Goal: Download file/media

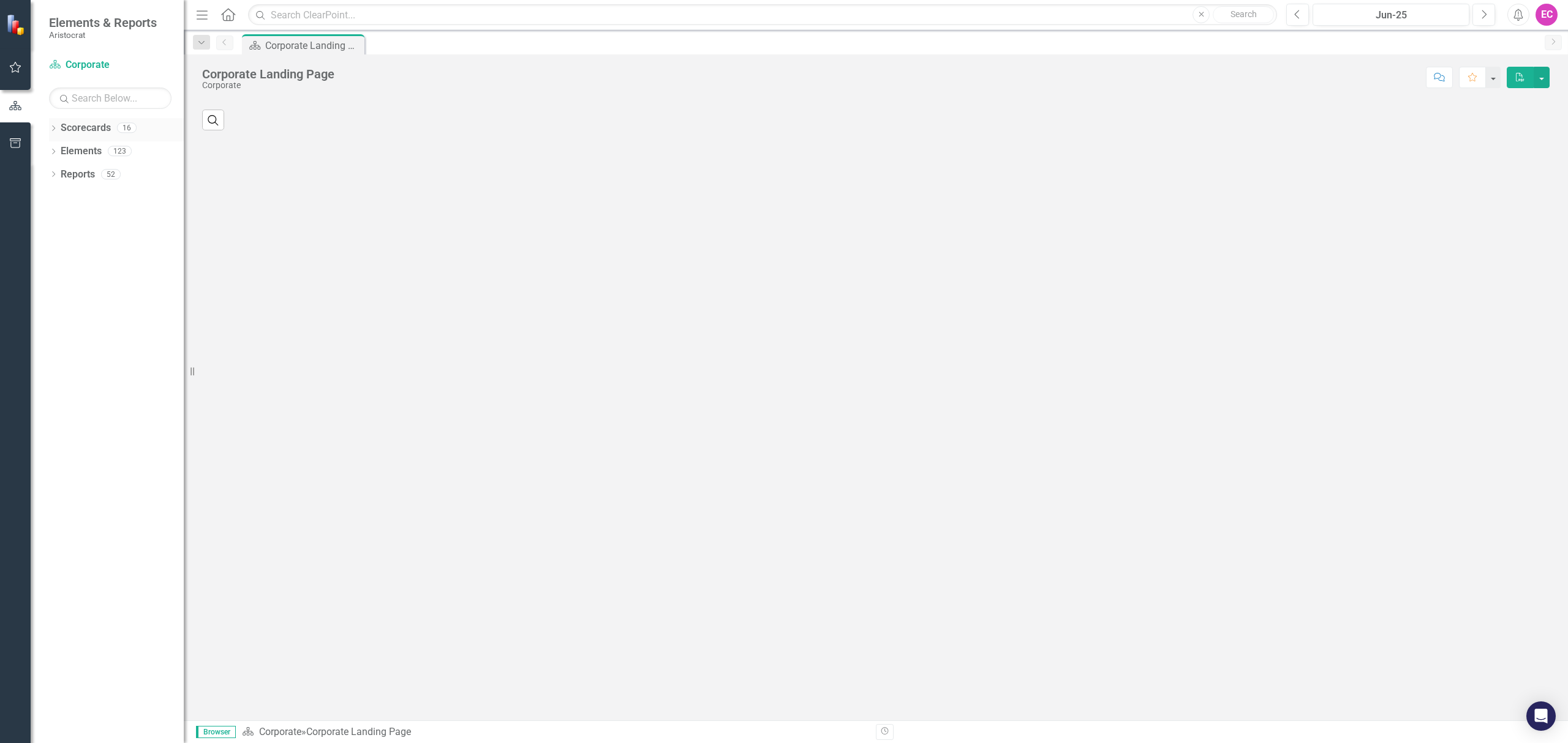
click at [54, 127] on icon at bounding box center [54, 128] width 3 height 5
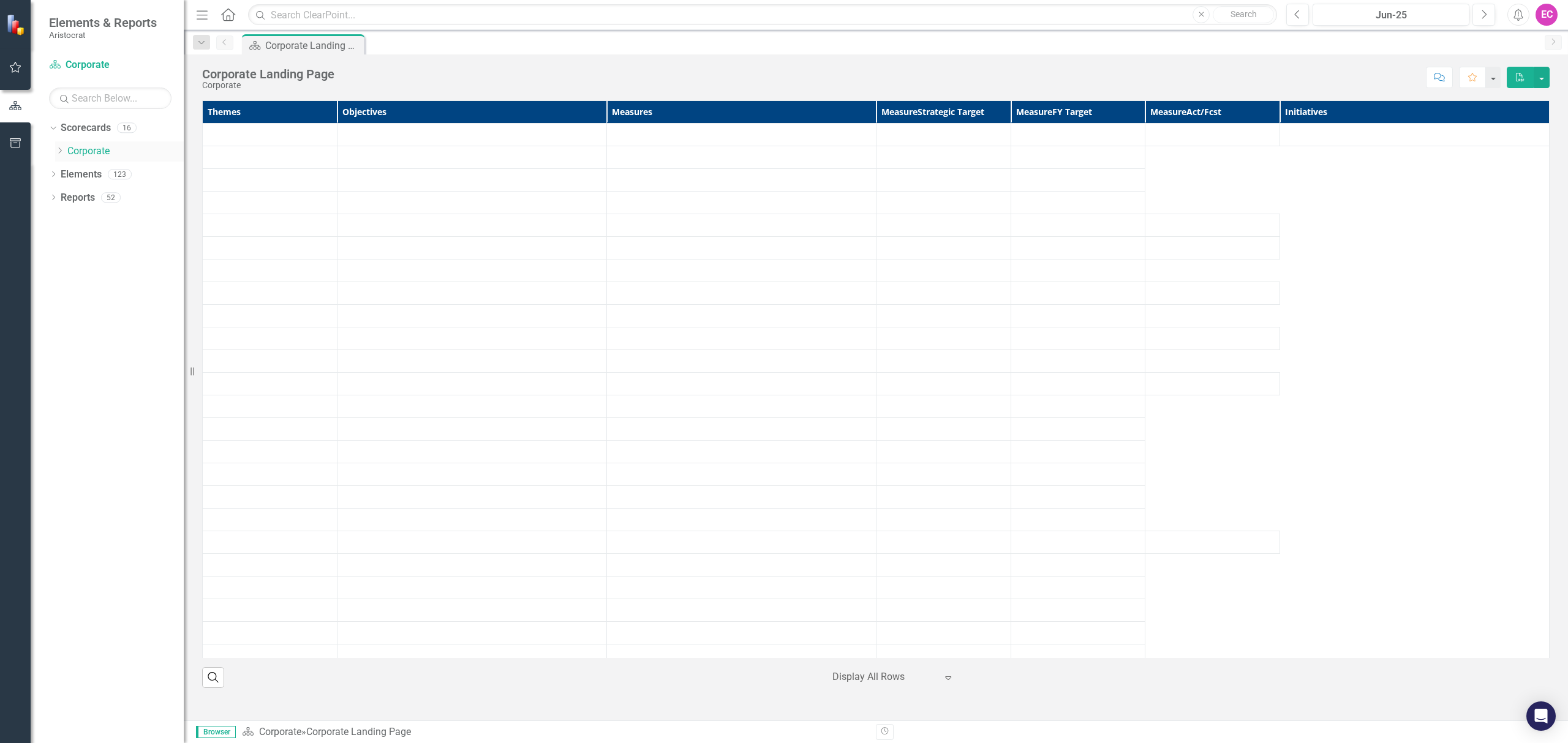
click at [74, 147] on link "Corporate" at bounding box center [125, 151] width 117 height 14
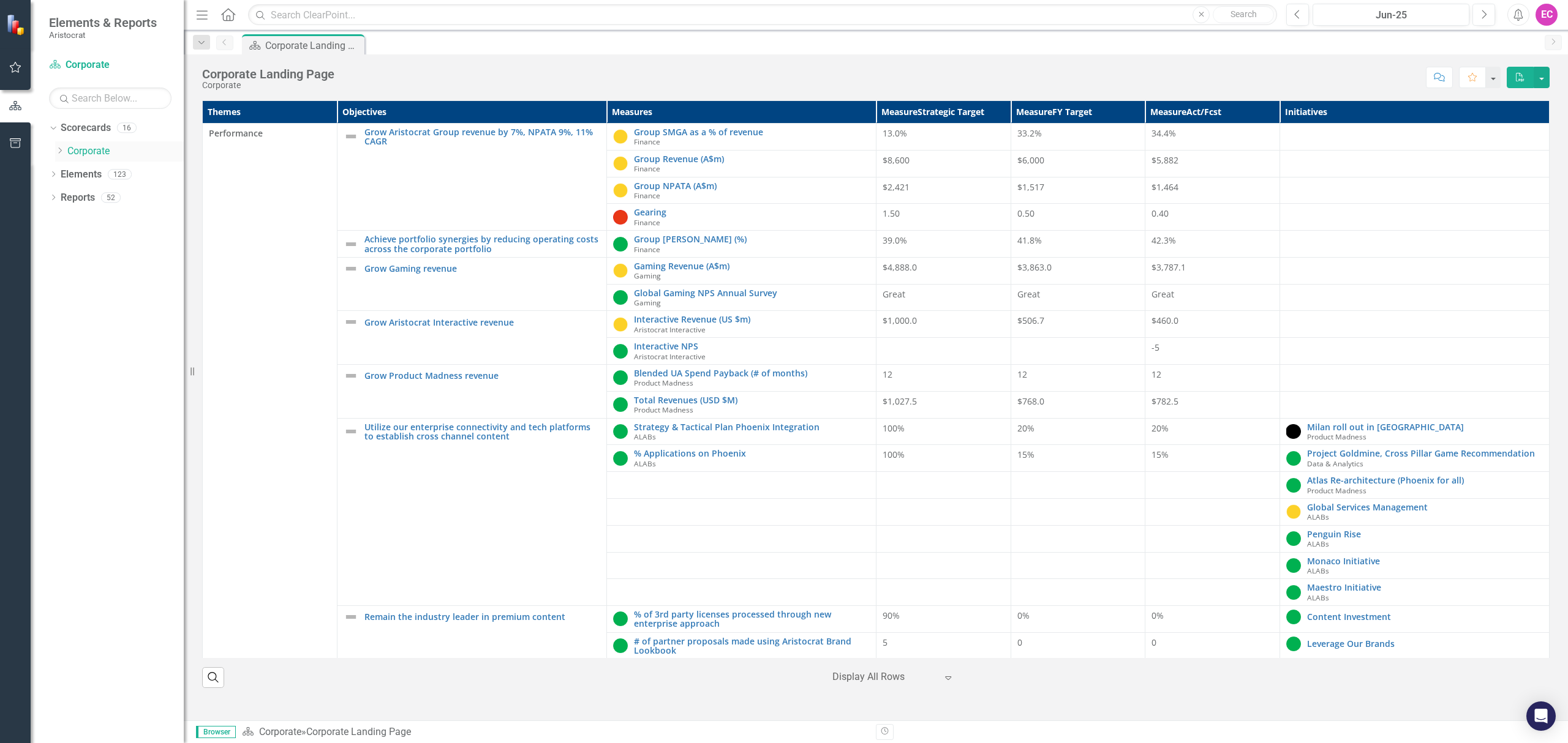
click at [60, 154] on icon "Dropdown" at bounding box center [60, 150] width 9 height 7
click at [102, 197] on link "Gaming" at bounding box center [132, 198] width 104 height 14
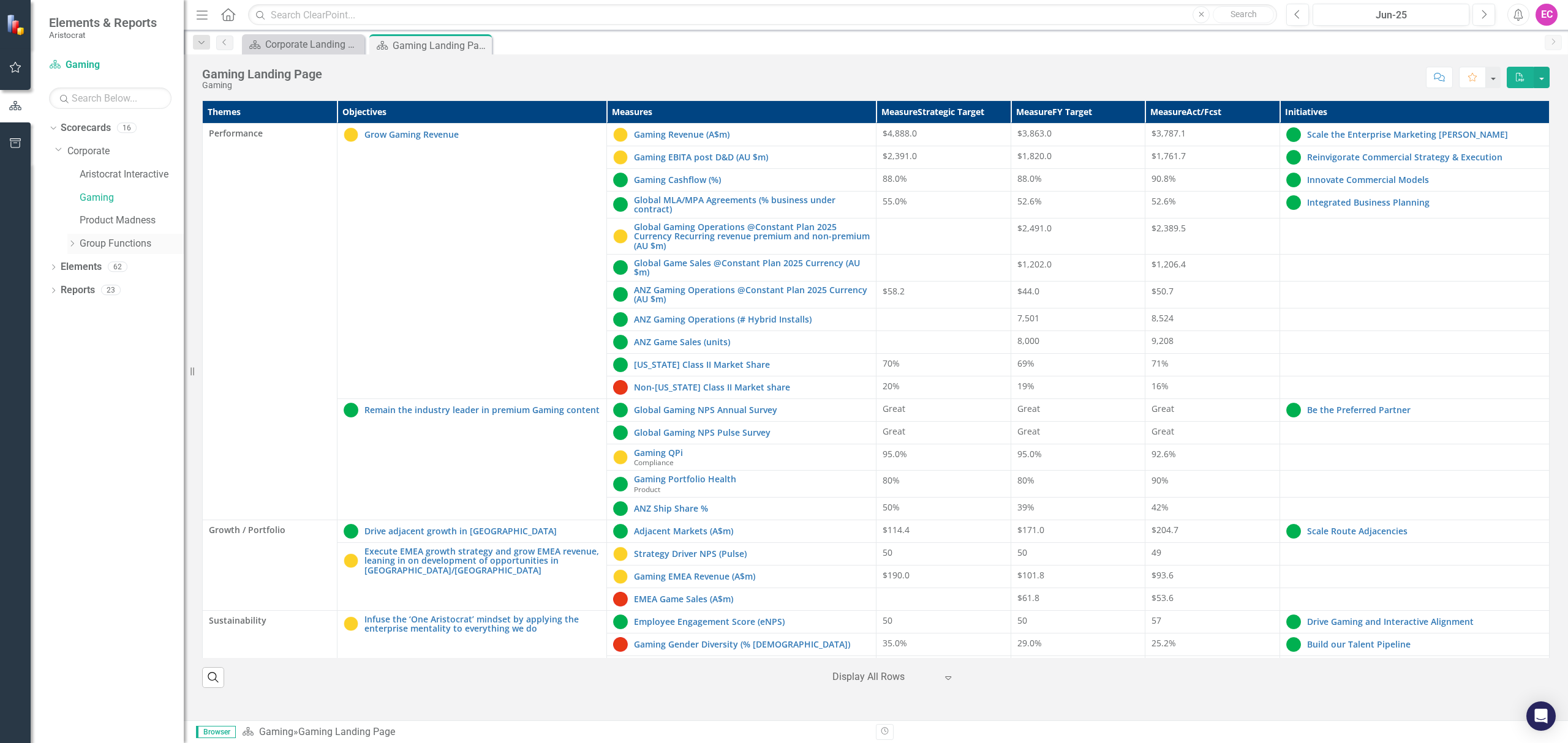
click at [75, 245] on icon "Dropdown" at bounding box center [72, 243] width 9 height 7
click at [104, 473] on link "Product" at bounding box center [138, 475] width 92 height 14
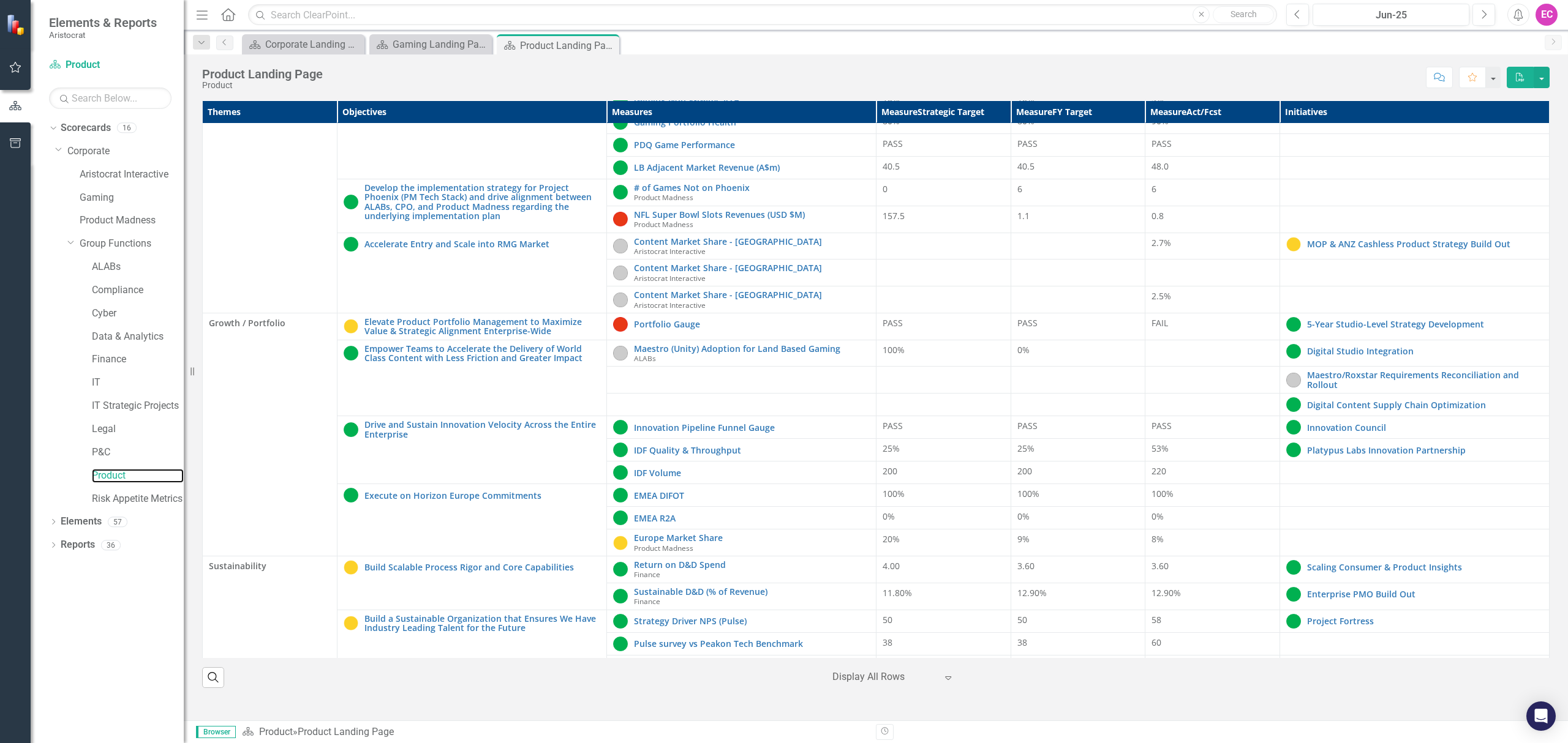
scroll to position [196, 0]
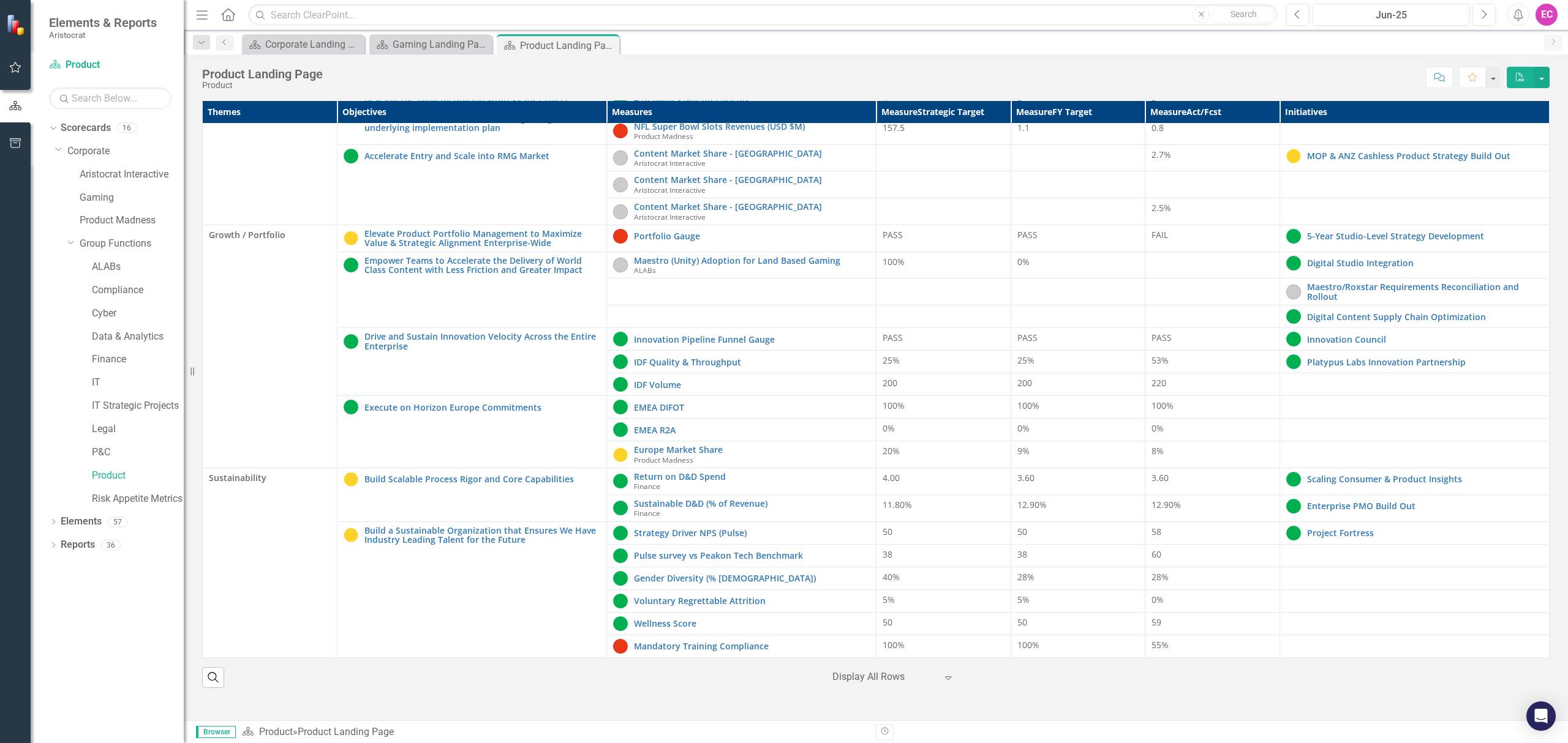
click at [876, 676] on div at bounding box center [884, 677] width 104 height 16
click at [859, 654] on div "Display All Rows" at bounding box center [896, 657] width 115 height 14
click at [55, 547] on icon "Dropdown" at bounding box center [53, 547] width 9 height 7
click at [55, 547] on div "Dropdown" at bounding box center [51, 545] width 10 height 9
click at [73, 242] on icon "Dropdown" at bounding box center [70, 242] width 7 height 9
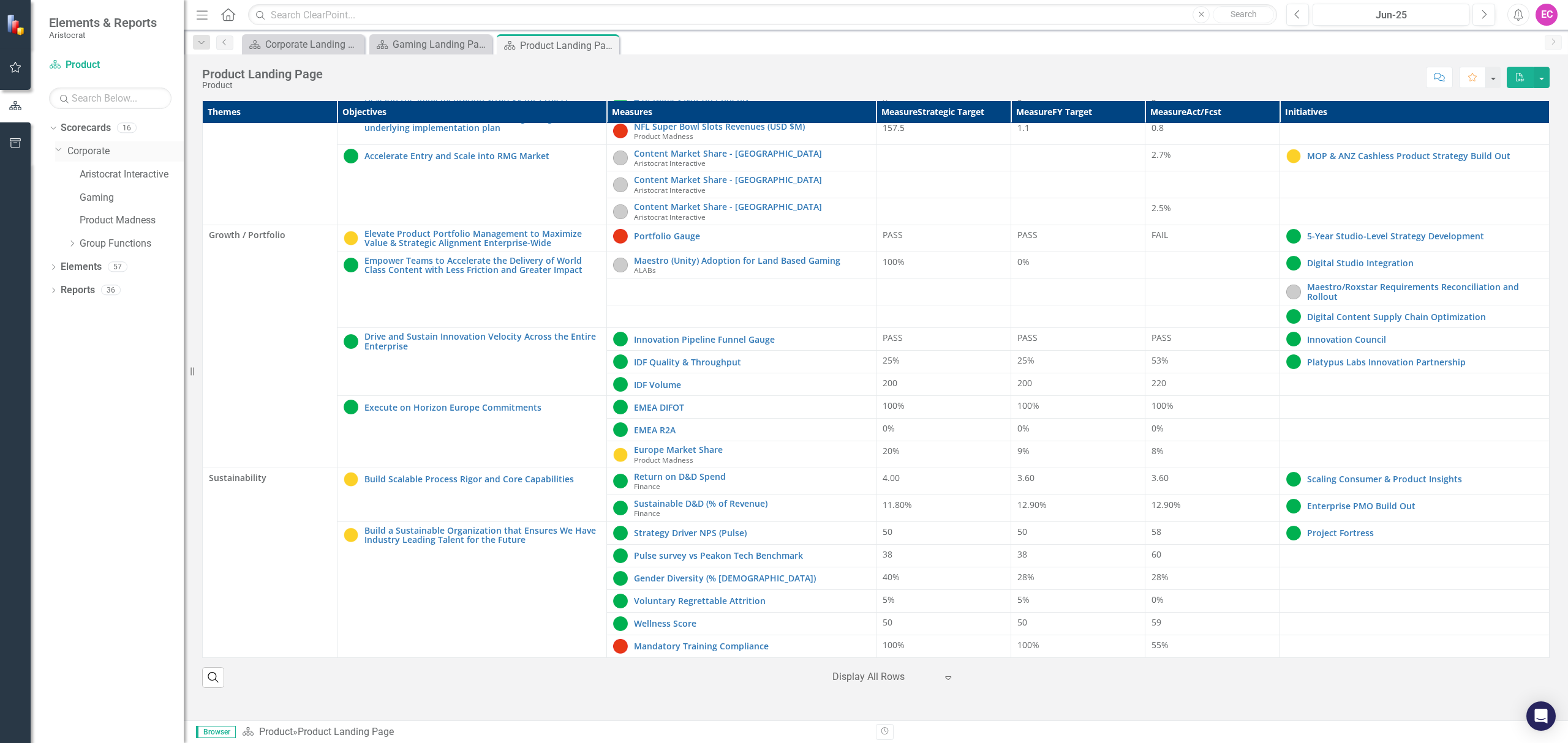
click at [97, 152] on link "Corporate" at bounding box center [125, 151] width 117 height 14
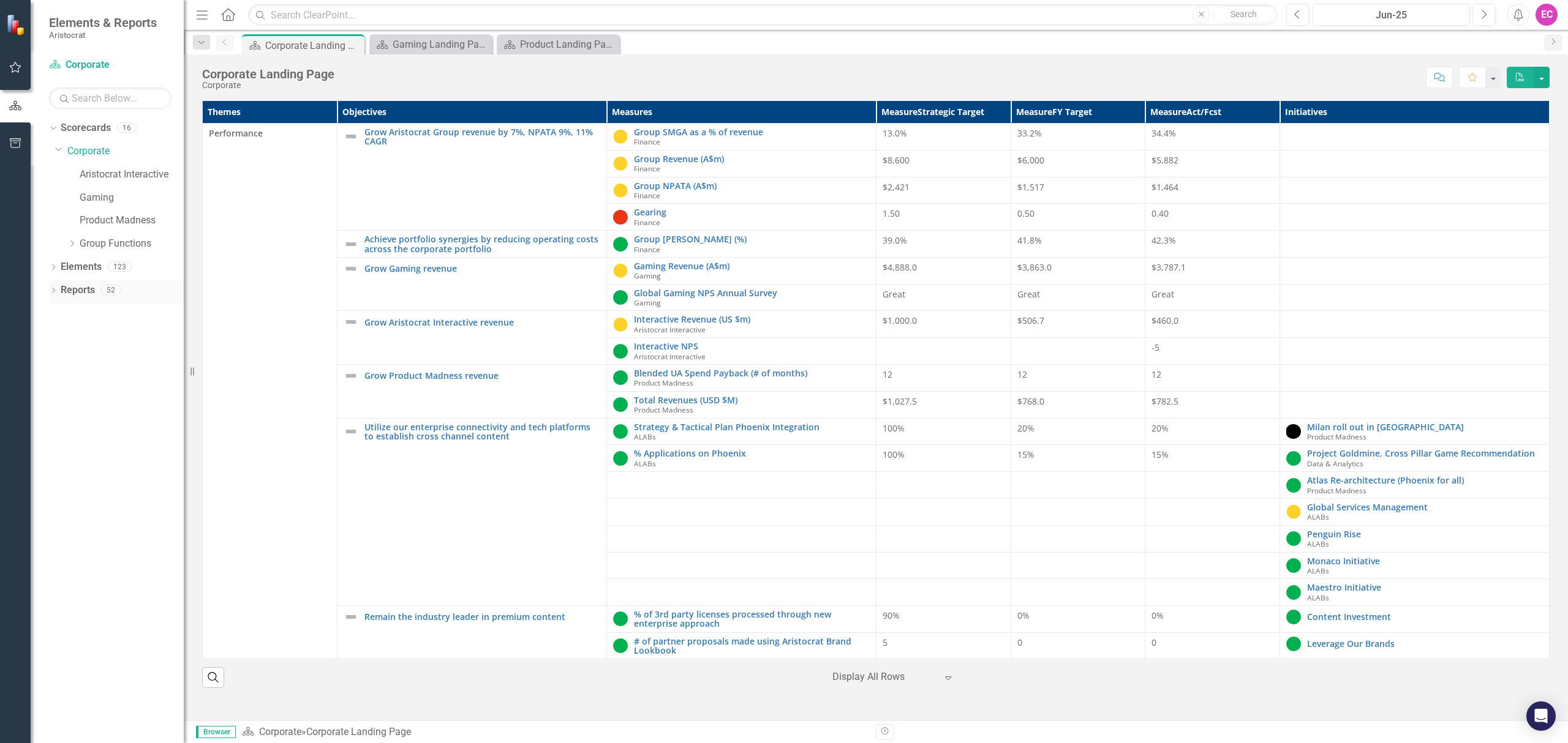
click at [54, 290] on icon "Dropdown" at bounding box center [53, 292] width 9 height 7
click at [60, 402] on icon at bounding box center [59, 401] width 3 height 5
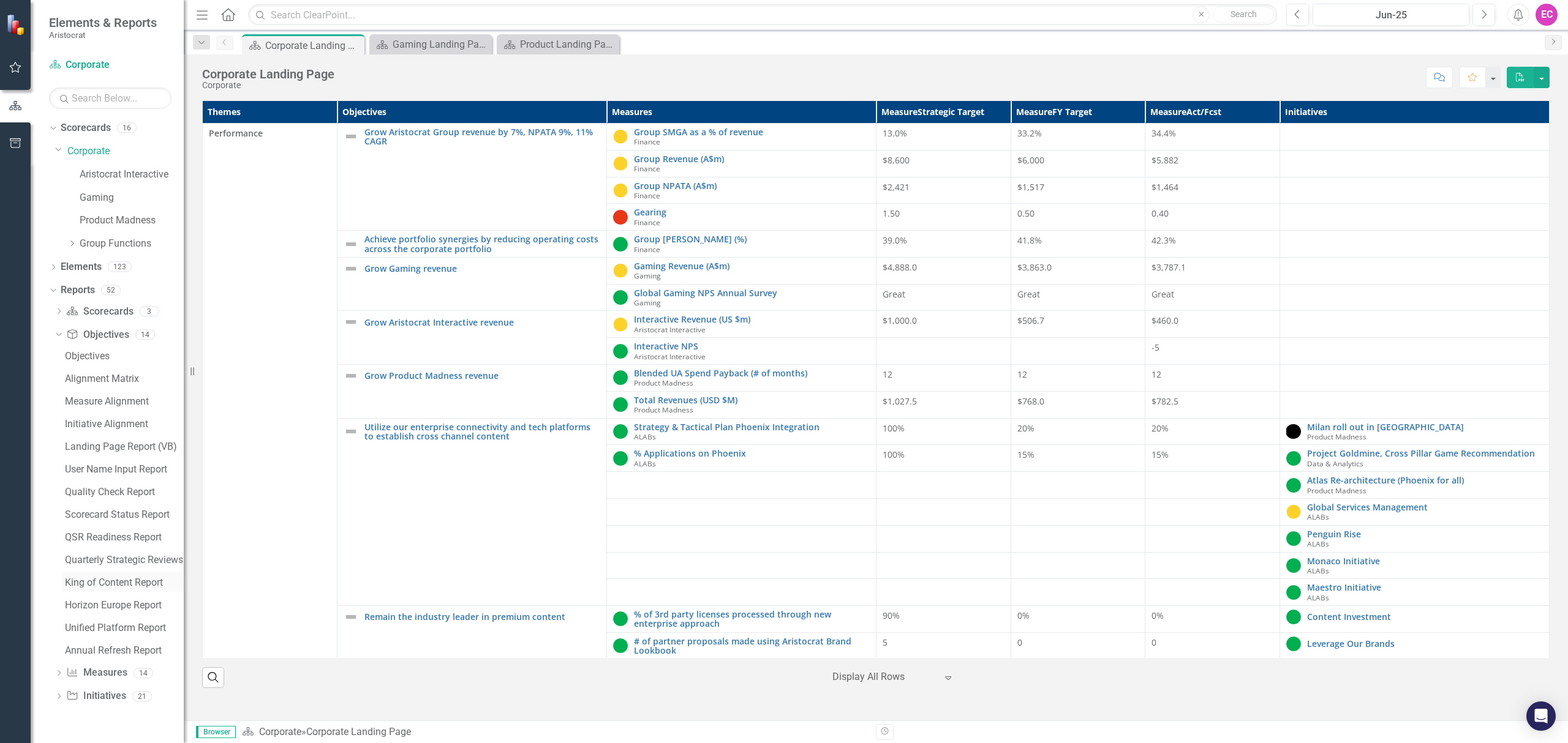
click at [110, 583] on div "King of Content Report" at bounding box center [124, 582] width 119 height 11
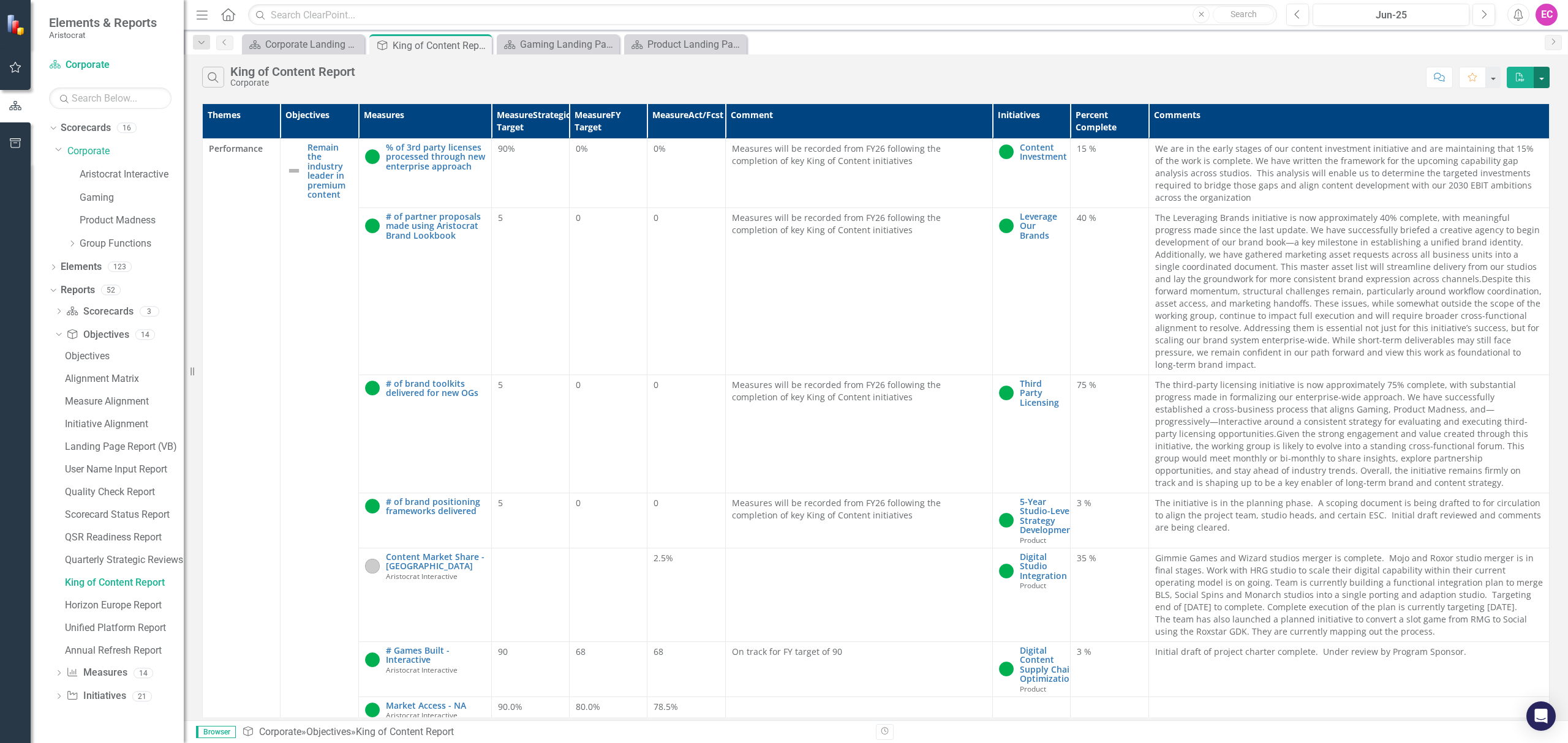
click at [1542, 77] on button "button" at bounding box center [1542, 78] width 16 height 22
click at [1491, 98] on link "PDF Export to PDF" at bounding box center [1501, 100] width 97 height 22
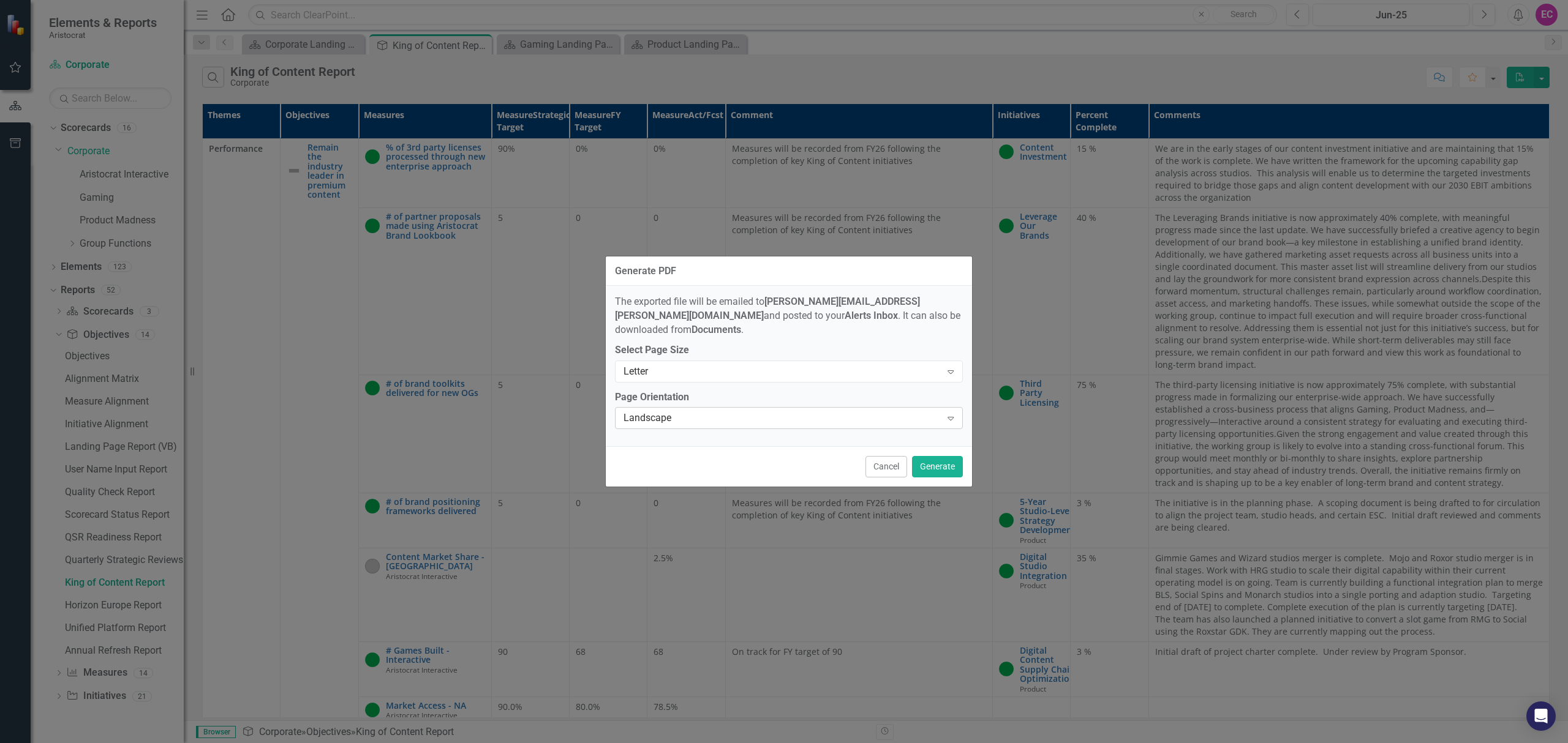
click at [750, 419] on div "Landscape Expand" at bounding box center [788, 418] width 348 height 22
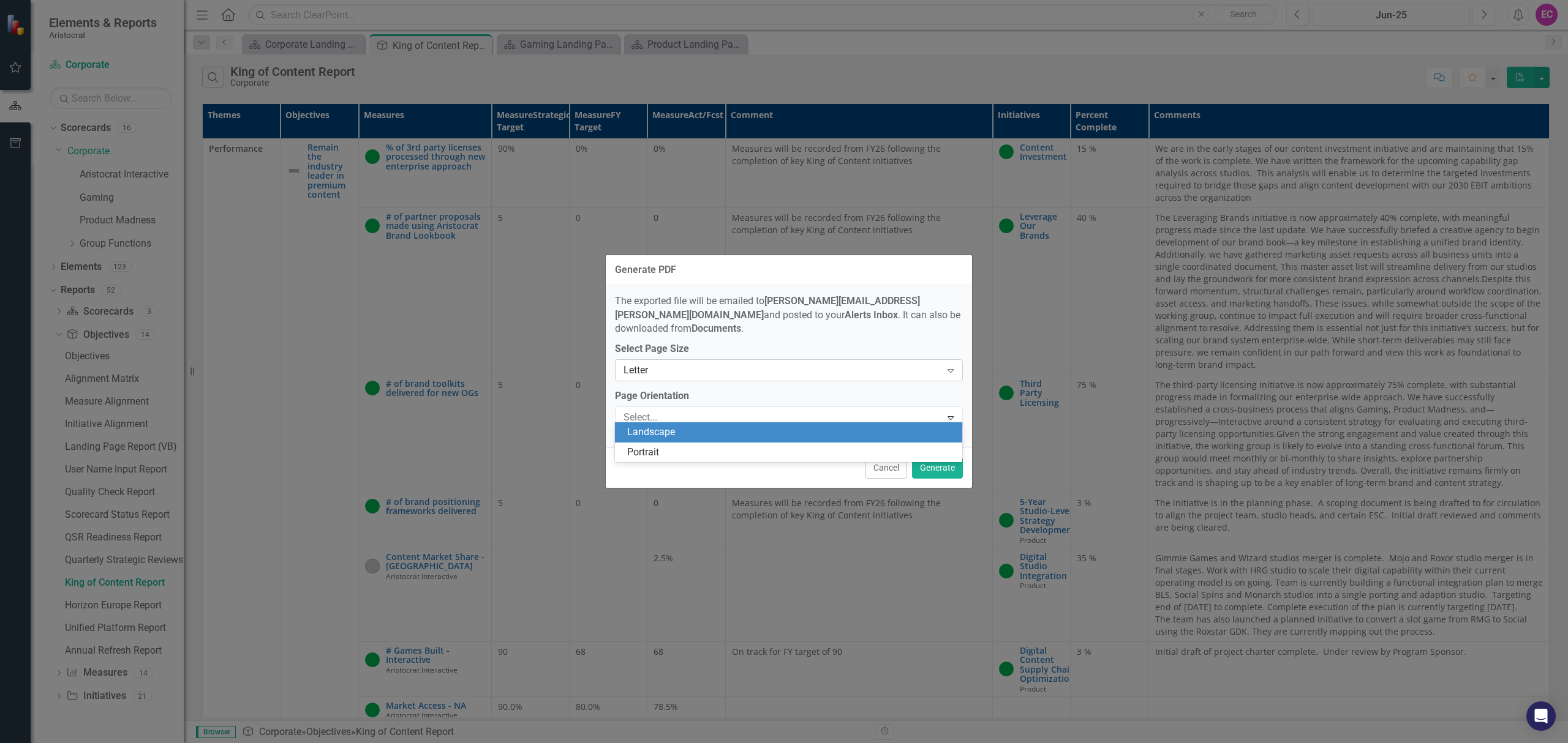
click at [743, 364] on div "Letter" at bounding box center [782, 370] width 318 height 14
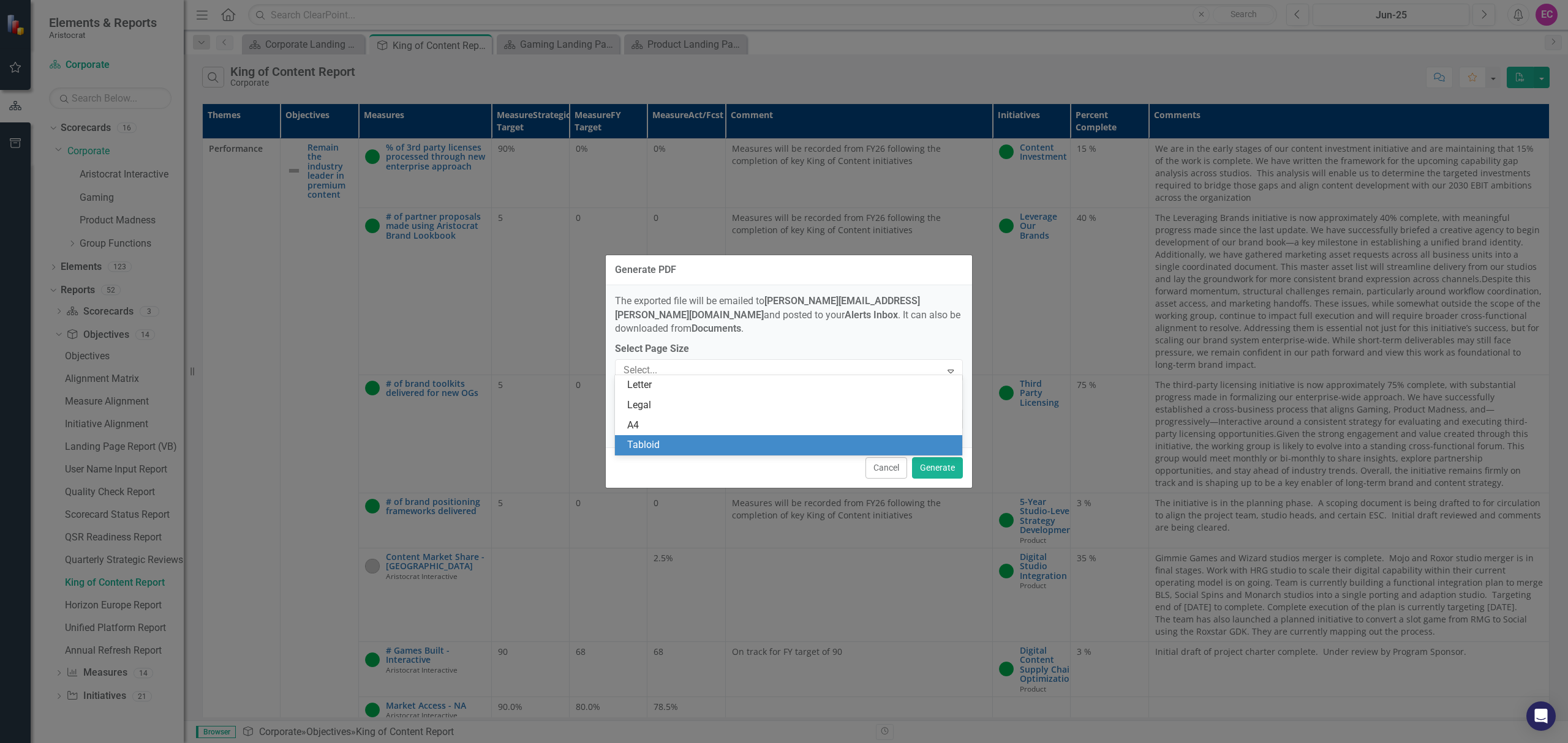
click at [730, 439] on div "Tabloid" at bounding box center [791, 445] width 328 height 14
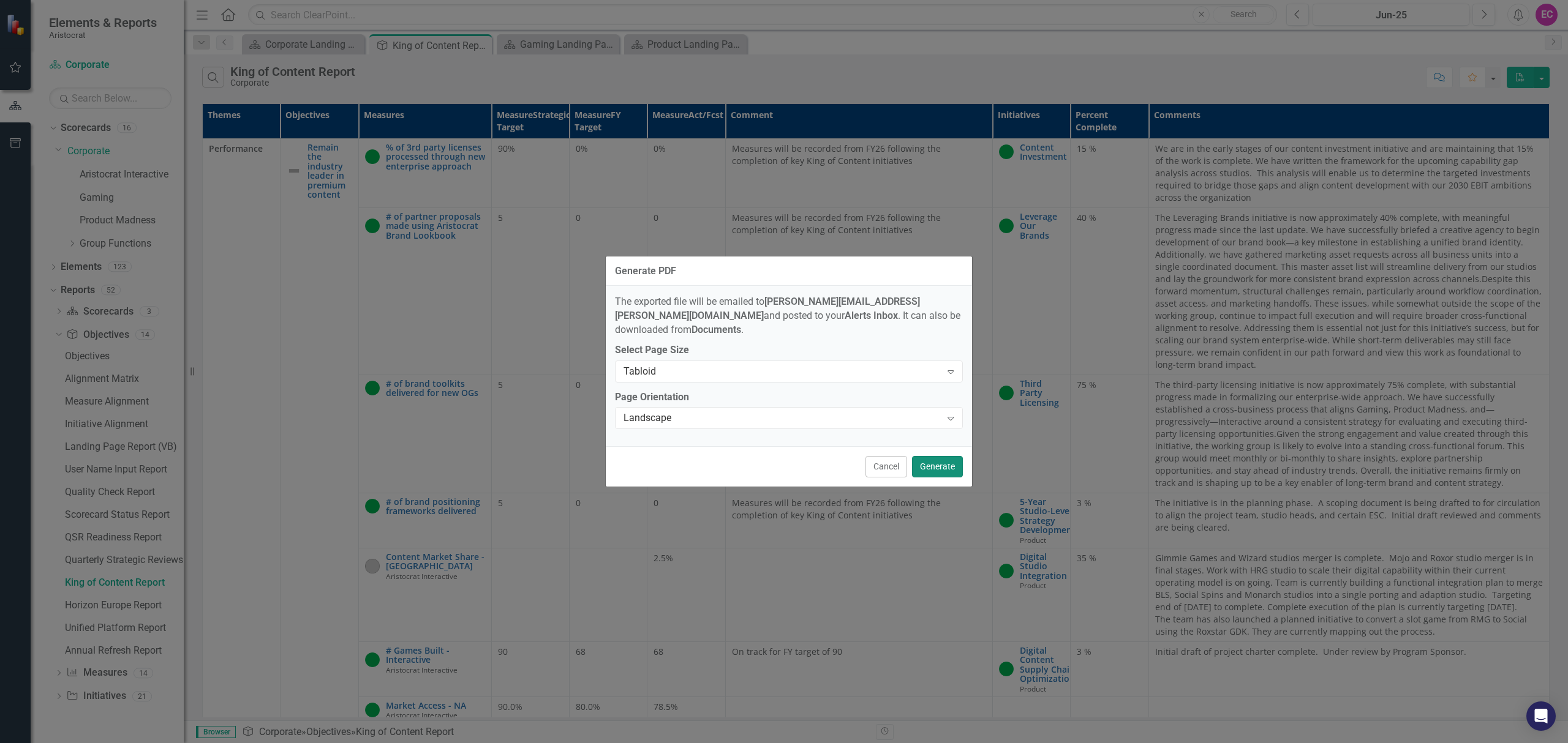
click at [936, 464] on button "Generate" at bounding box center [937, 467] width 51 height 22
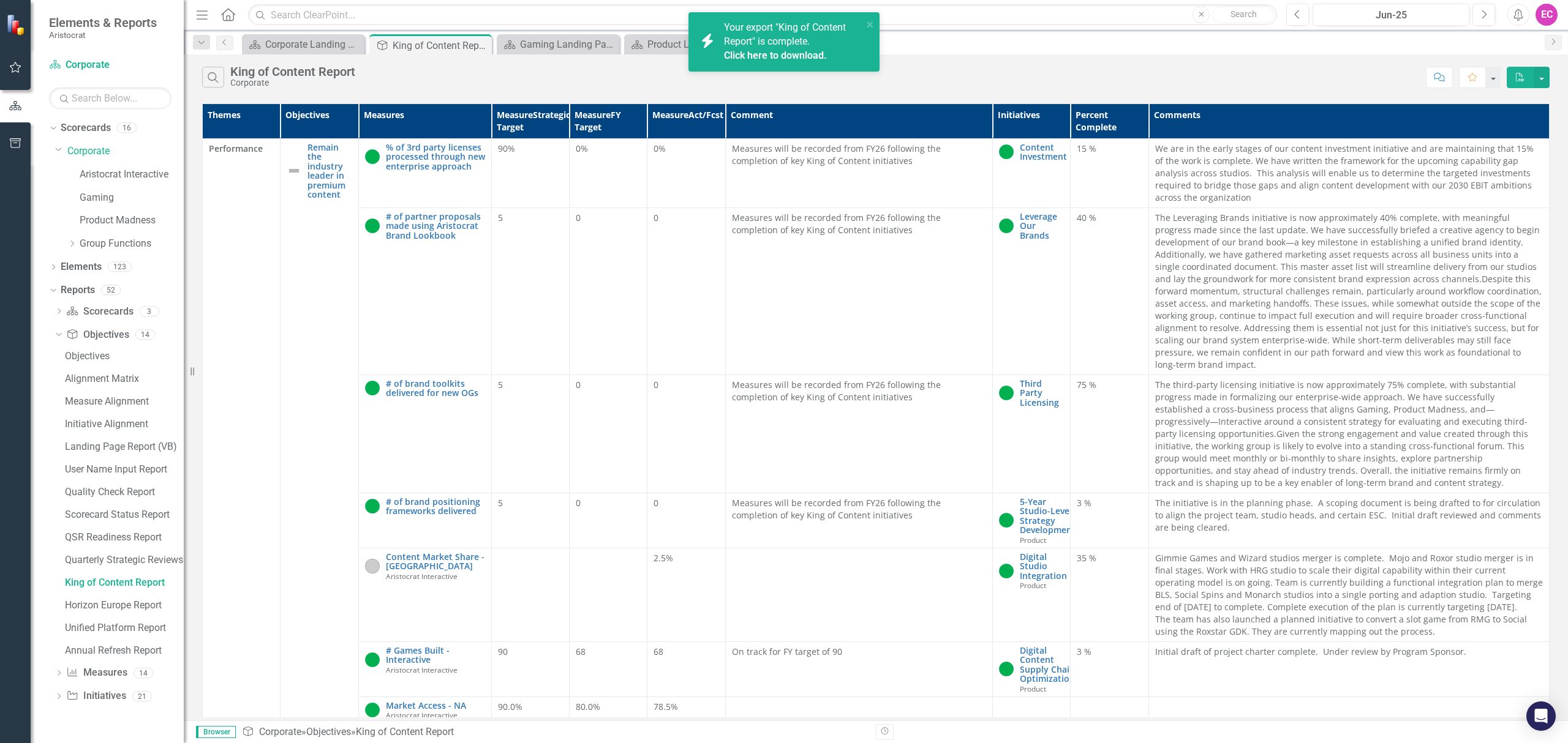
click at [764, 53] on link "Click here to download." at bounding box center [775, 55] width 103 height 12
click at [96, 601] on div "Horizon Europe Report" at bounding box center [124, 606] width 119 height 11
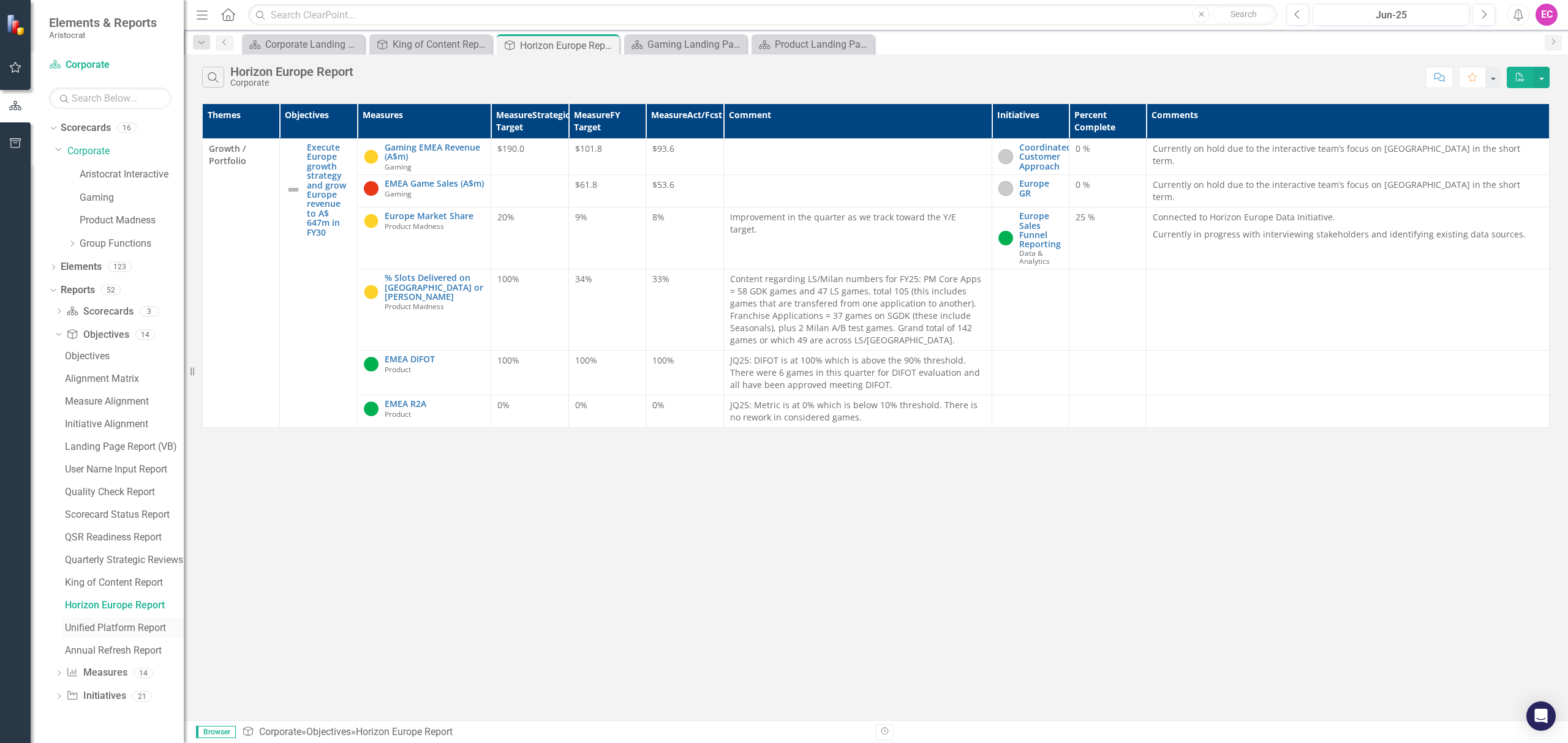
click at [112, 628] on div "Unified Platform Report" at bounding box center [124, 628] width 119 height 11
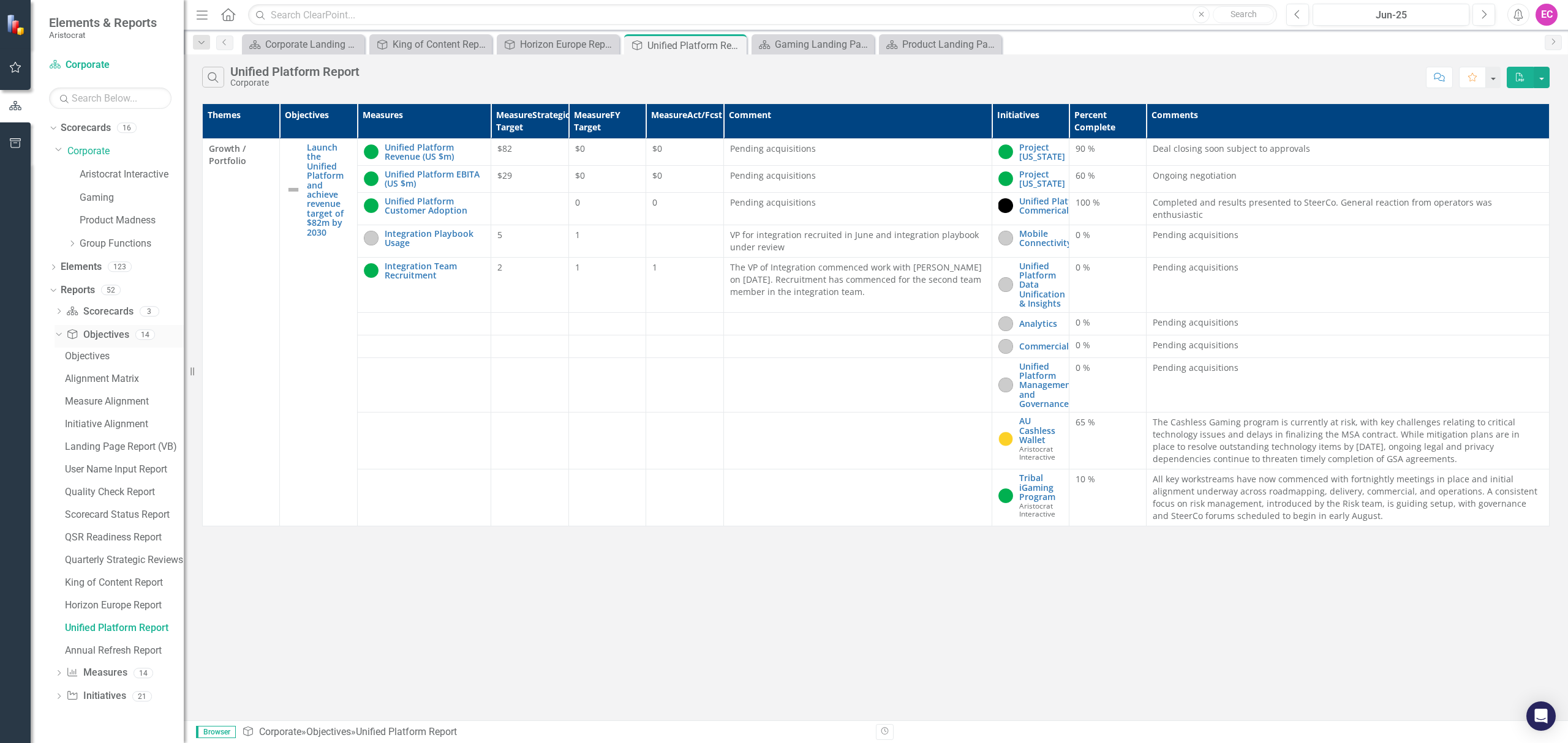
click at [56, 339] on icon "Dropdown" at bounding box center [58, 334] width 7 height 9
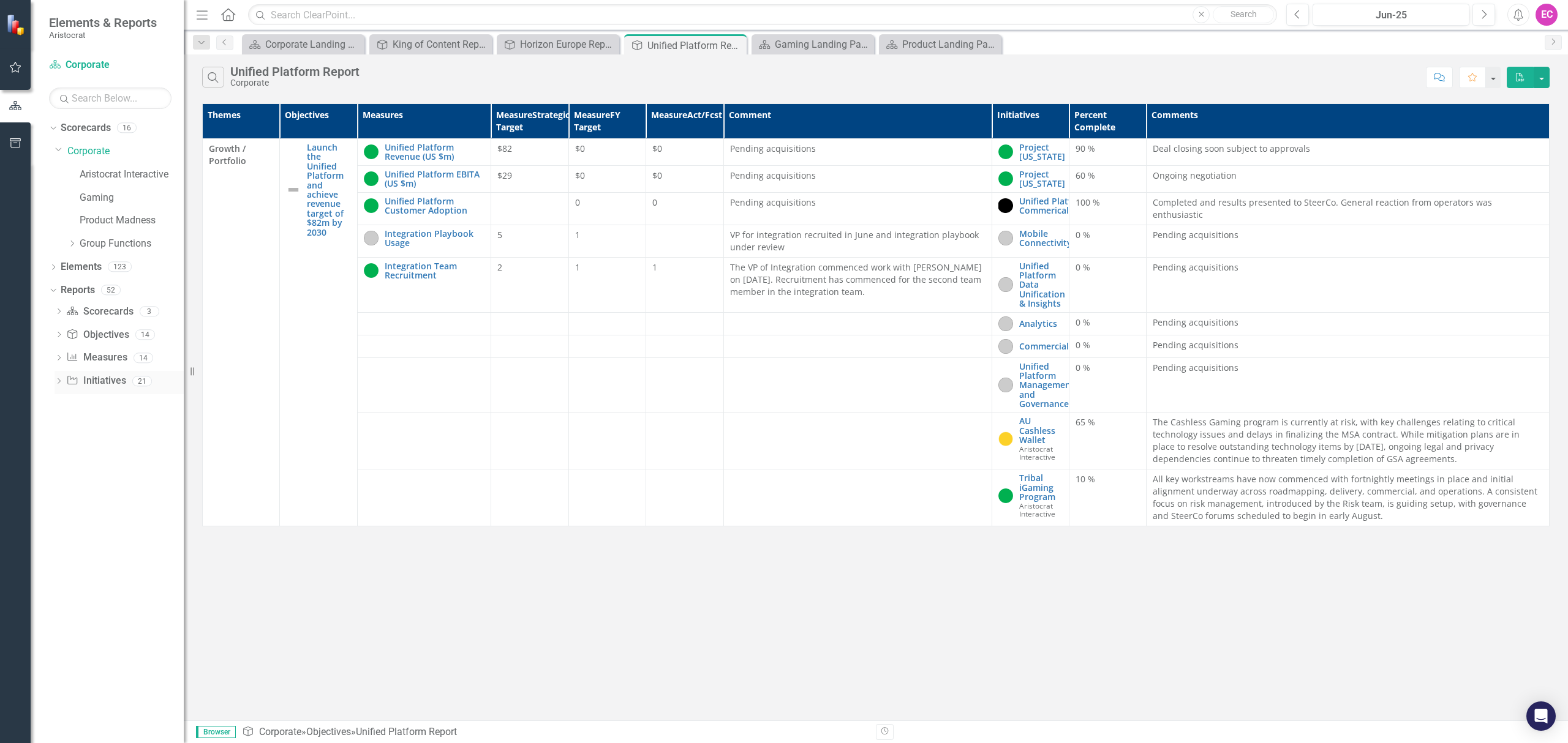
click at [60, 383] on icon "Dropdown" at bounding box center [58, 382] width 9 height 7
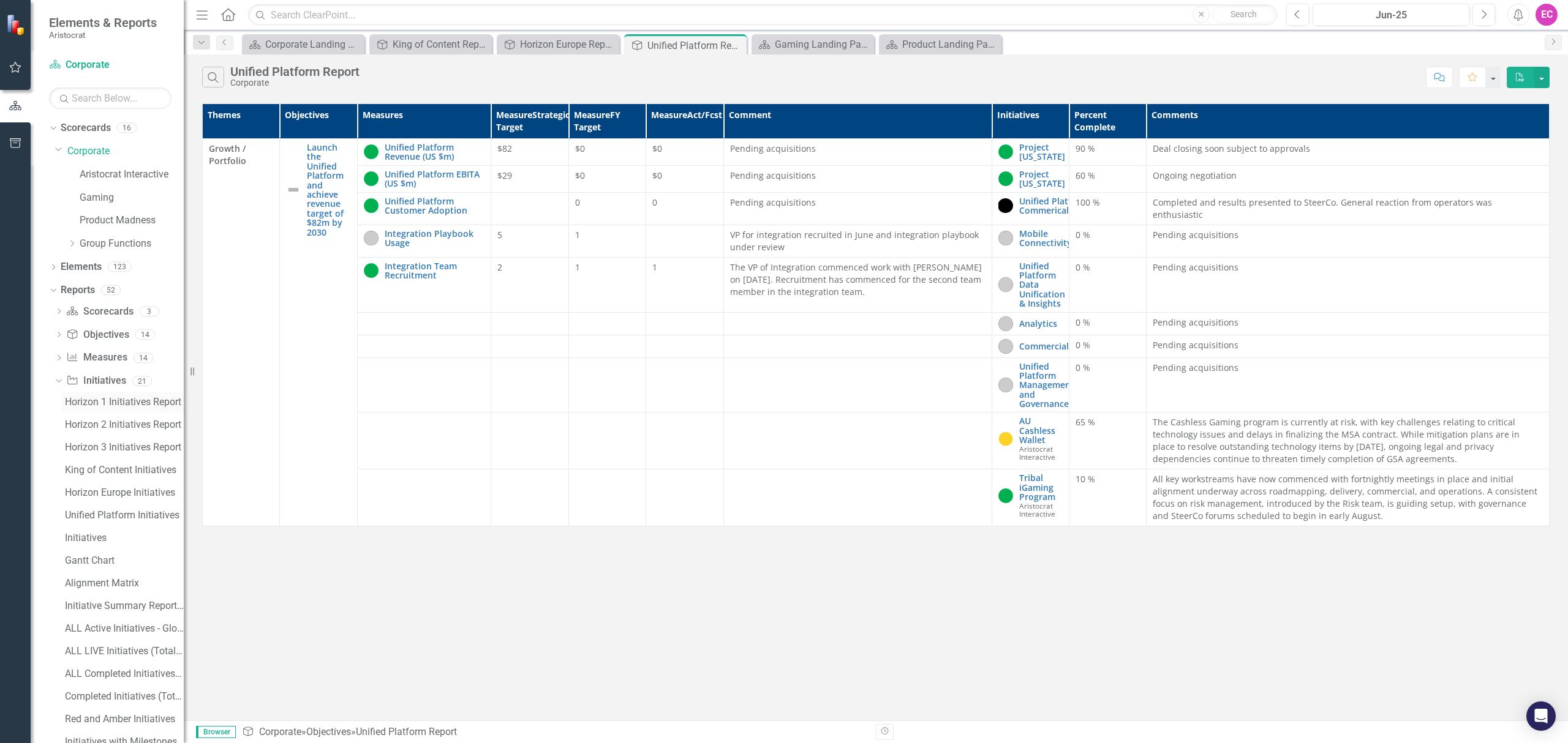
click at [96, 403] on div "Horizon 1 Initiatives Report" at bounding box center [124, 402] width 119 height 11
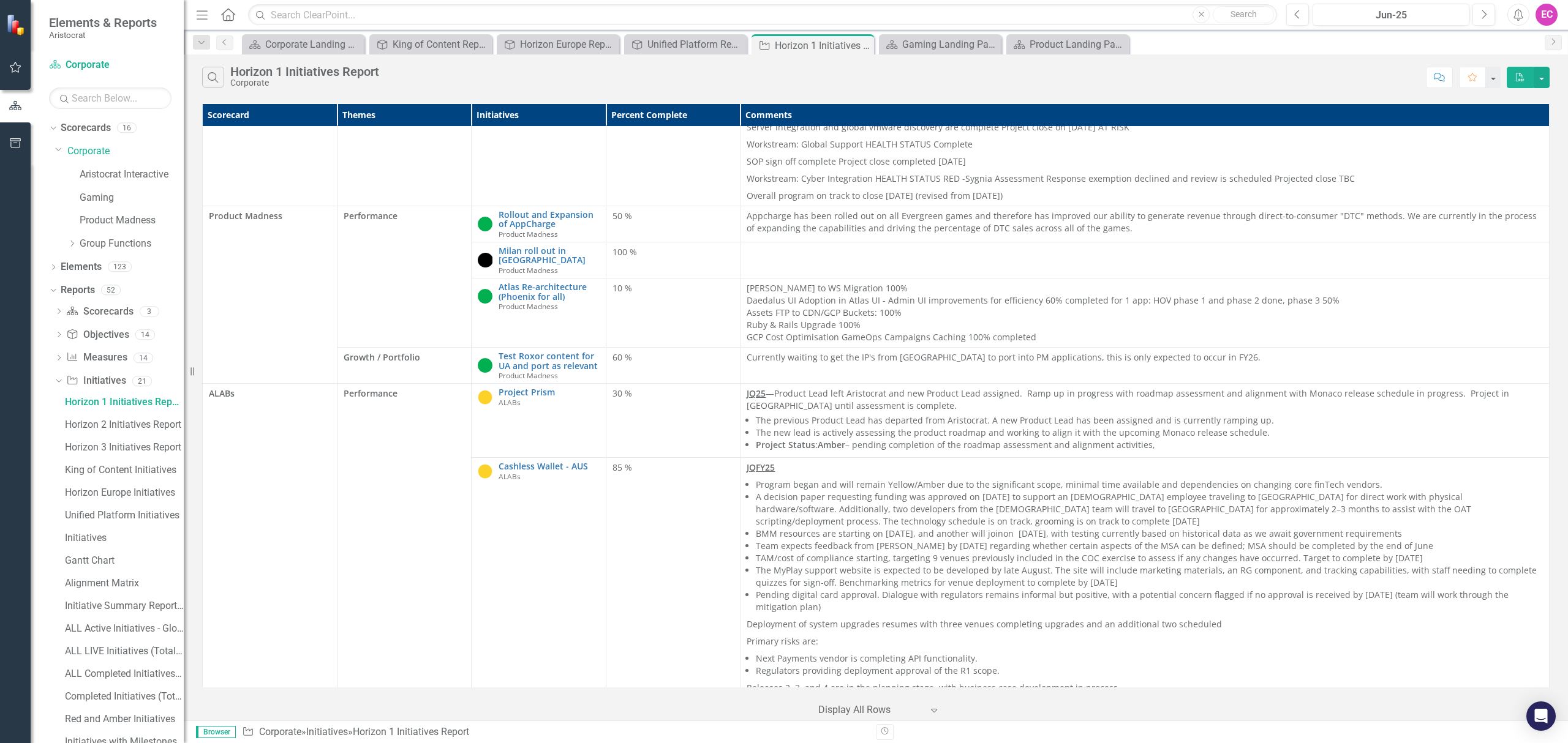
scroll to position [735, 0]
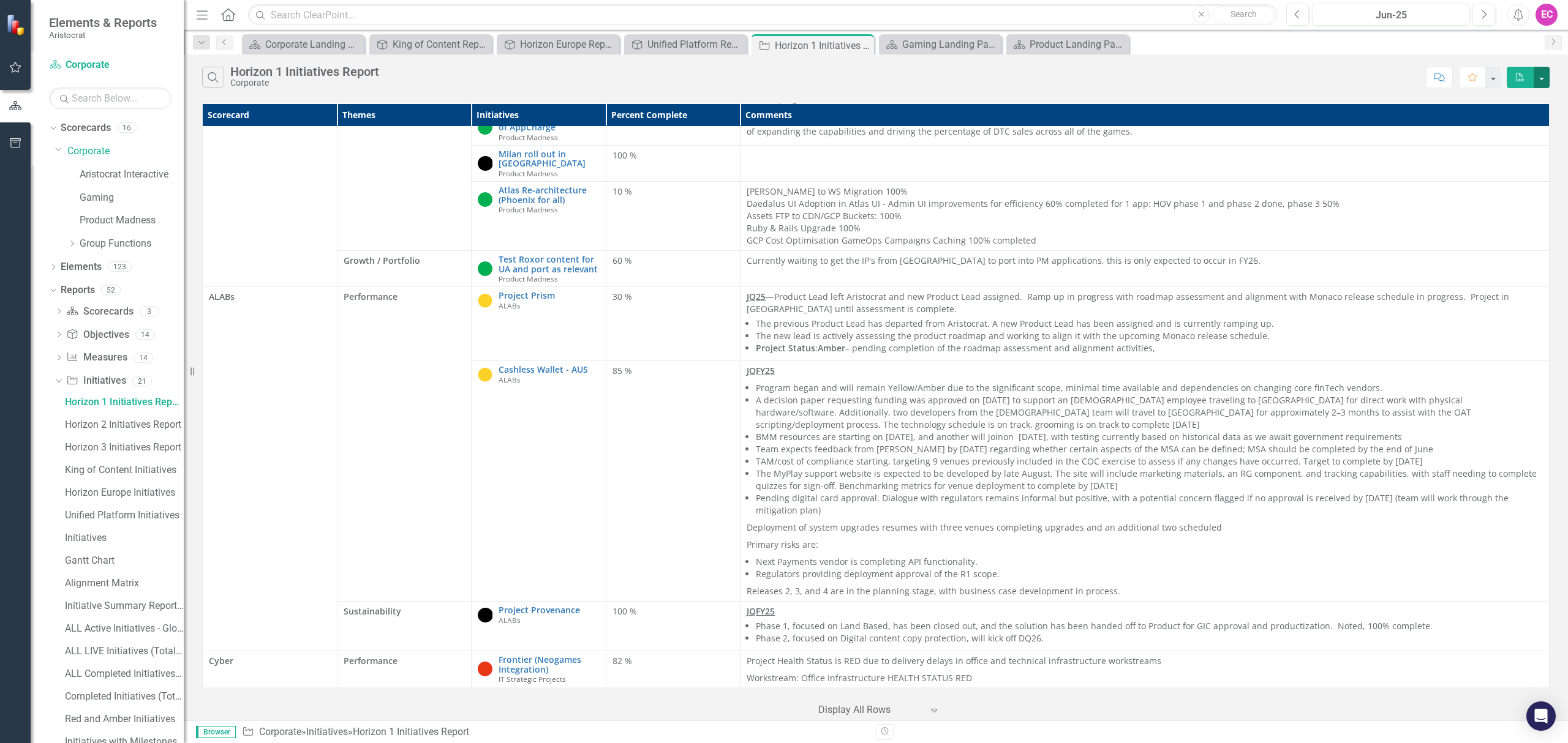
click at [1545, 75] on button "button" at bounding box center [1542, 78] width 16 height 22
click at [1500, 104] on link "PDF Export to PDF" at bounding box center [1501, 100] width 97 height 22
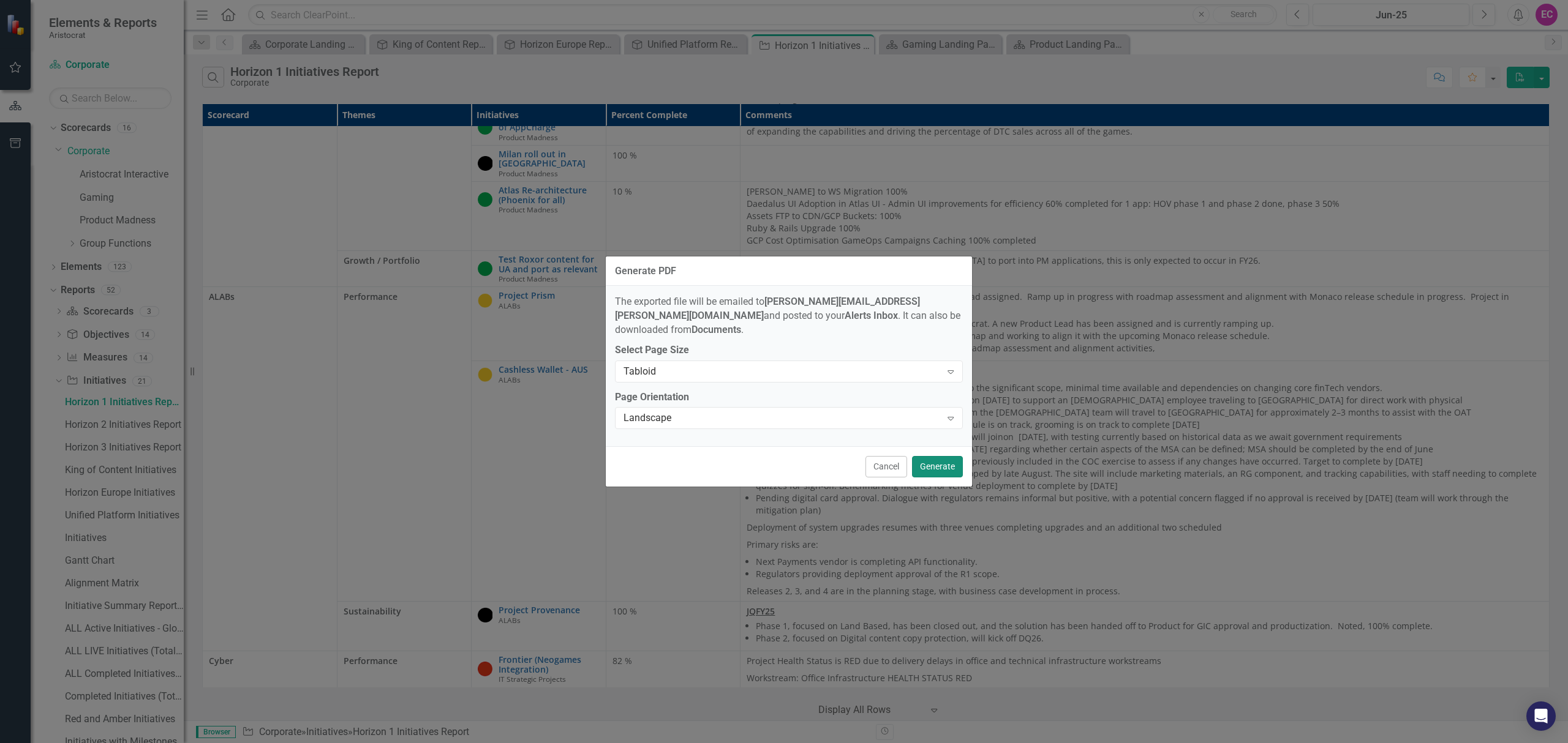
click at [941, 461] on button "Generate" at bounding box center [937, 467] width 51 height 22
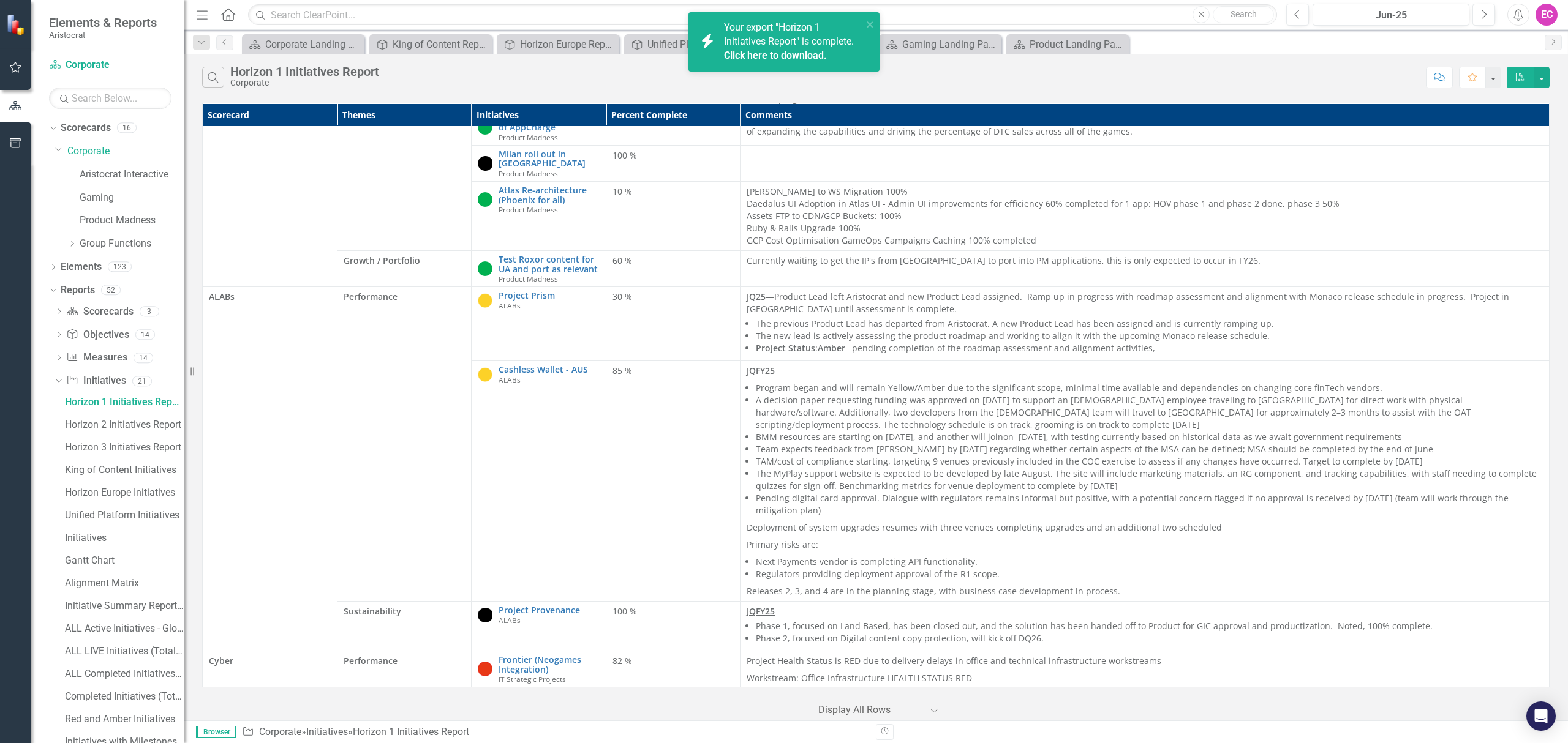
click at [754, 53] on link "Click here to download." at bounding box center [775, 55] width 103 height 12
click at [126, 419] on link "Horizon 2 Initiatives Report" at bounding box center [123, 425] width 122 height 20
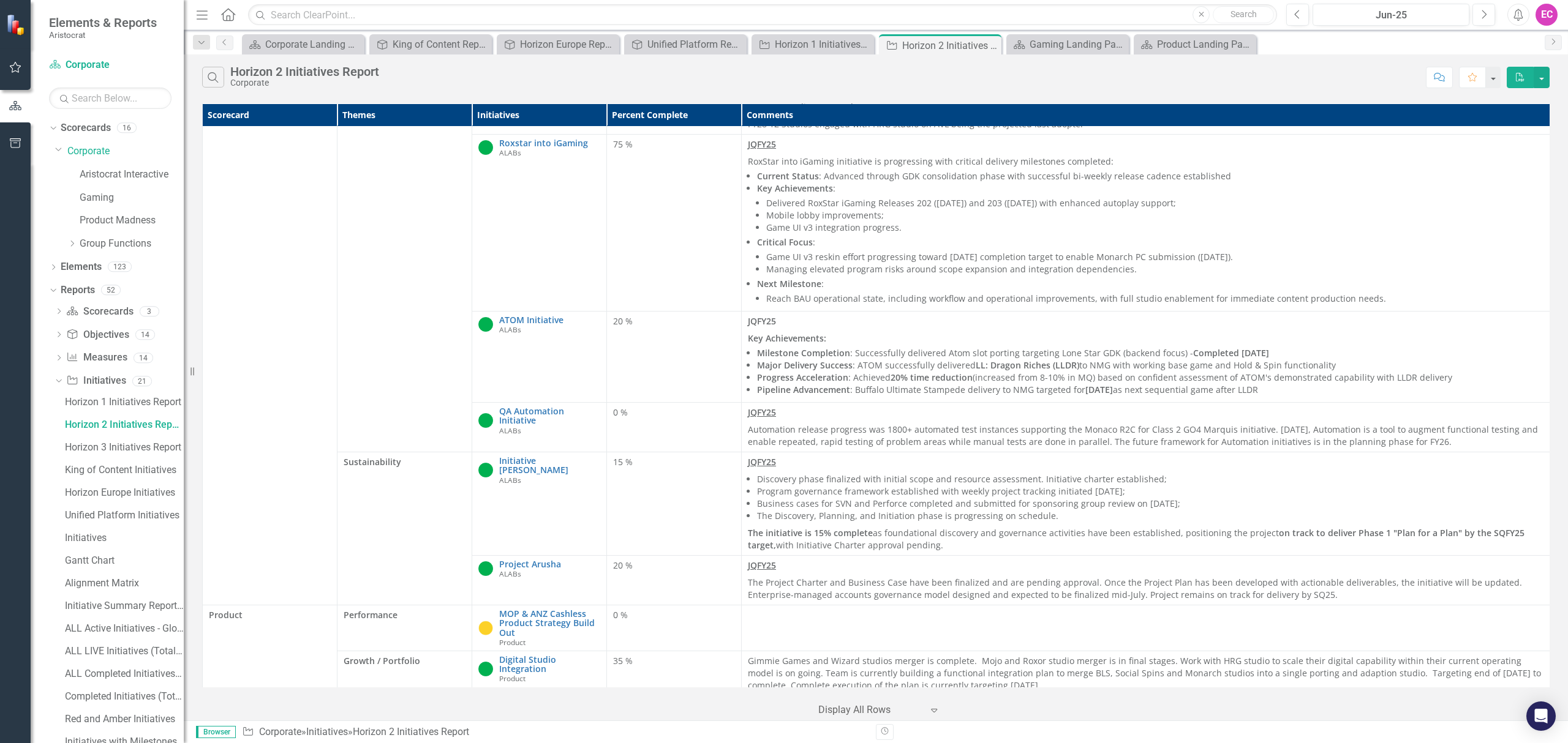
scroll to position [518, 0]
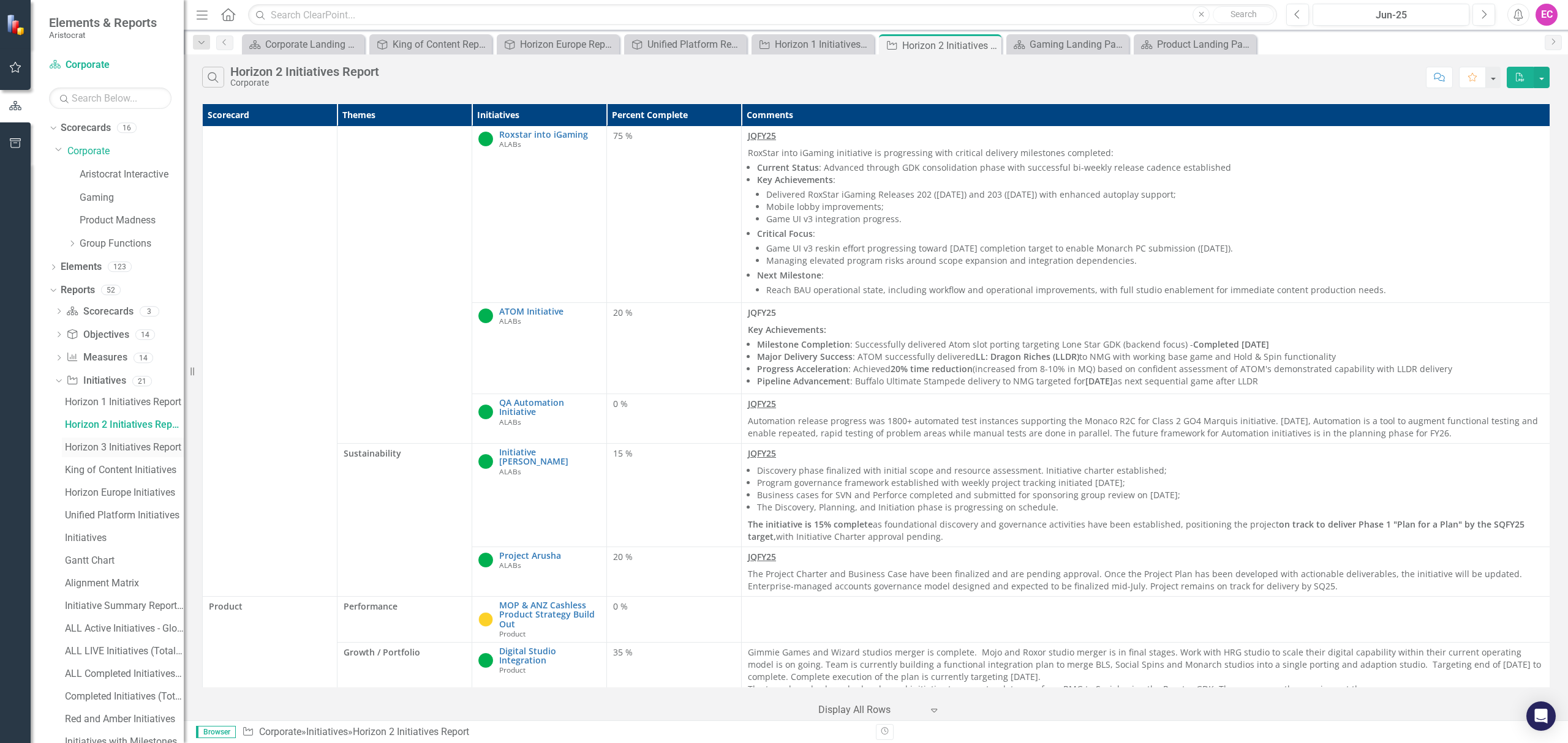
click at [125, 446] on div "Horizon 3 Initiatives Report" at bounding box center [124, 448] width 119 height 11
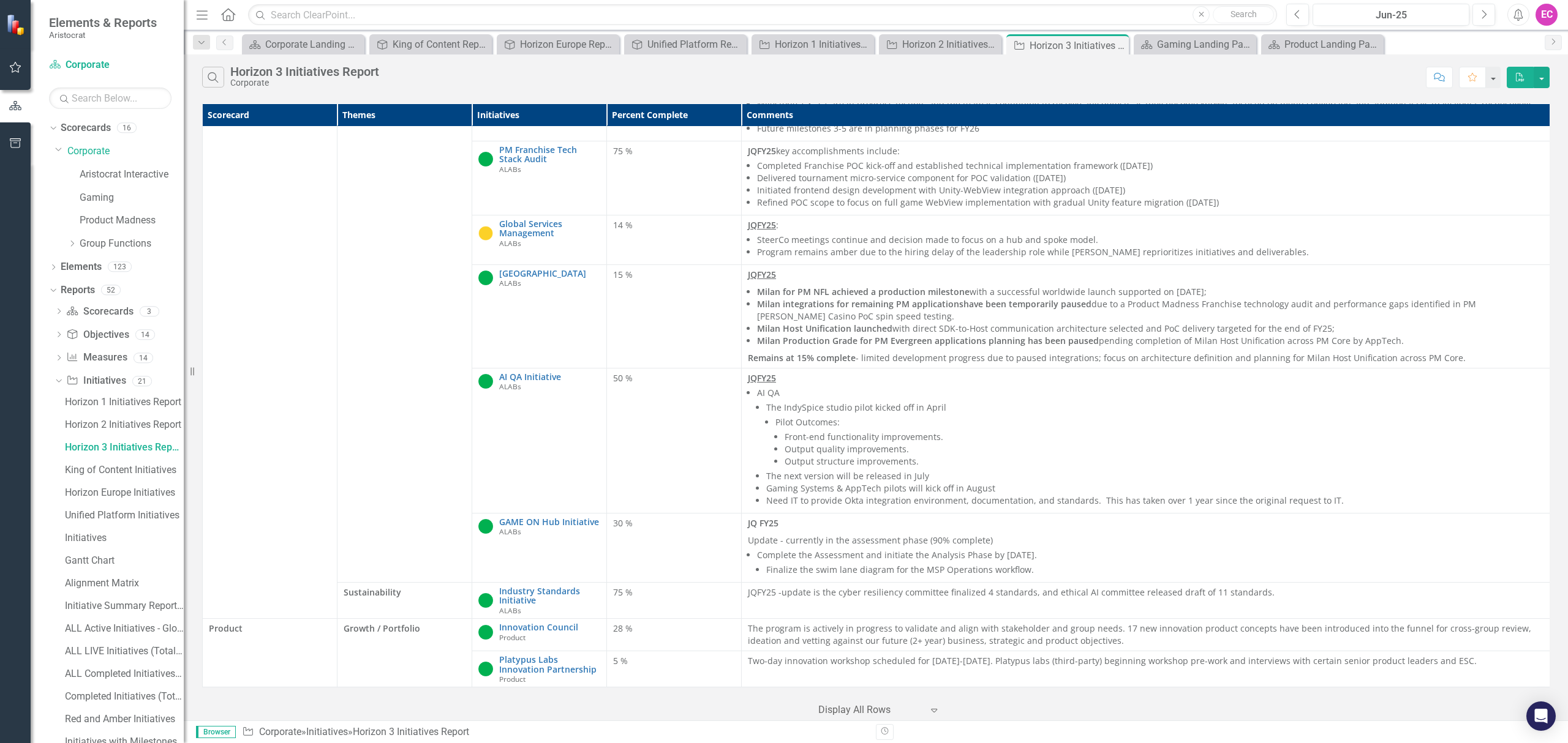
scroll to position [197, 0]
click at [102, 150] on link "Corporate" at bounding box center [125, 151] width 117 height 14
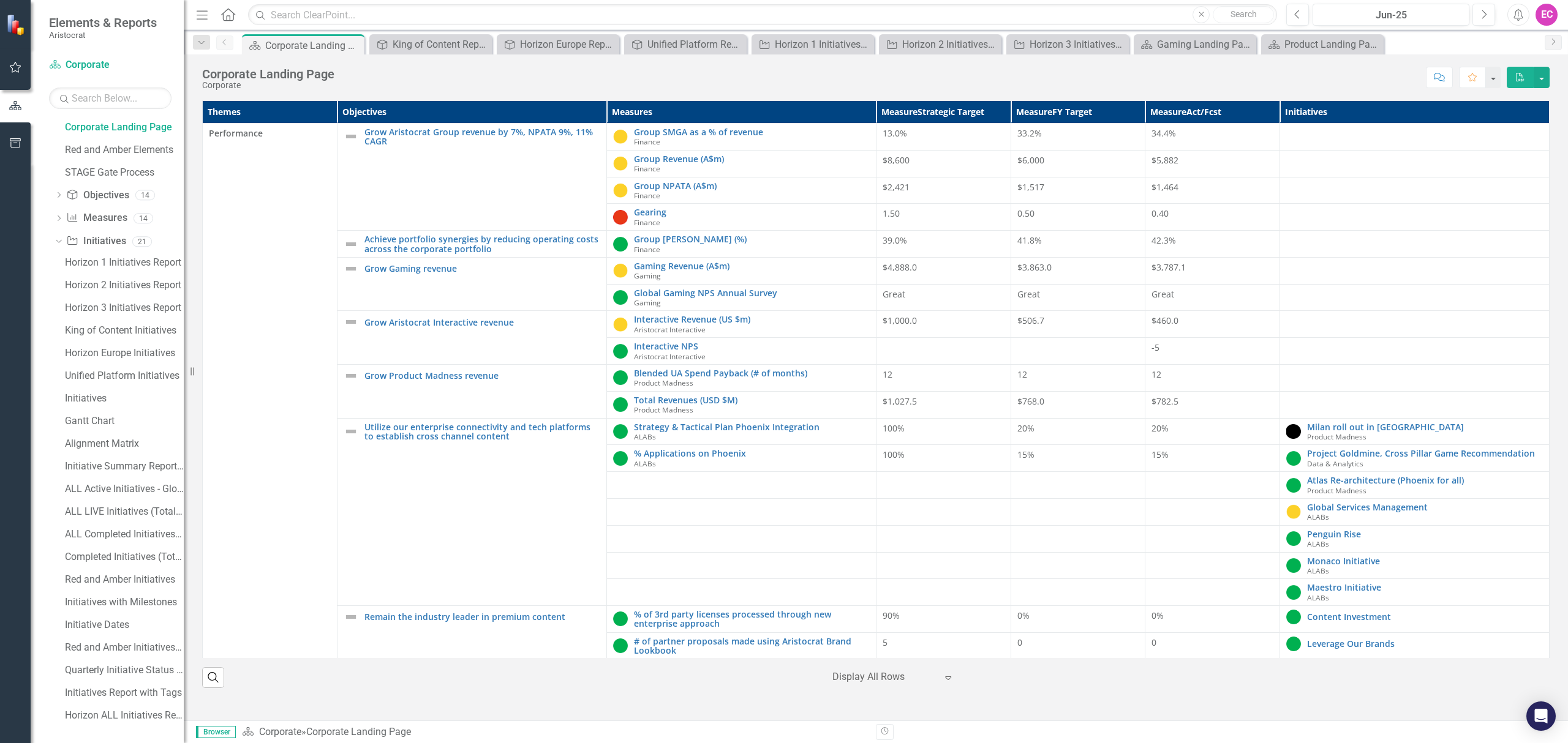
scroll to position [209, 0]
click at [59, 238] on icon "Dropdown" at bounding box center [58, 238] width 7 height 9
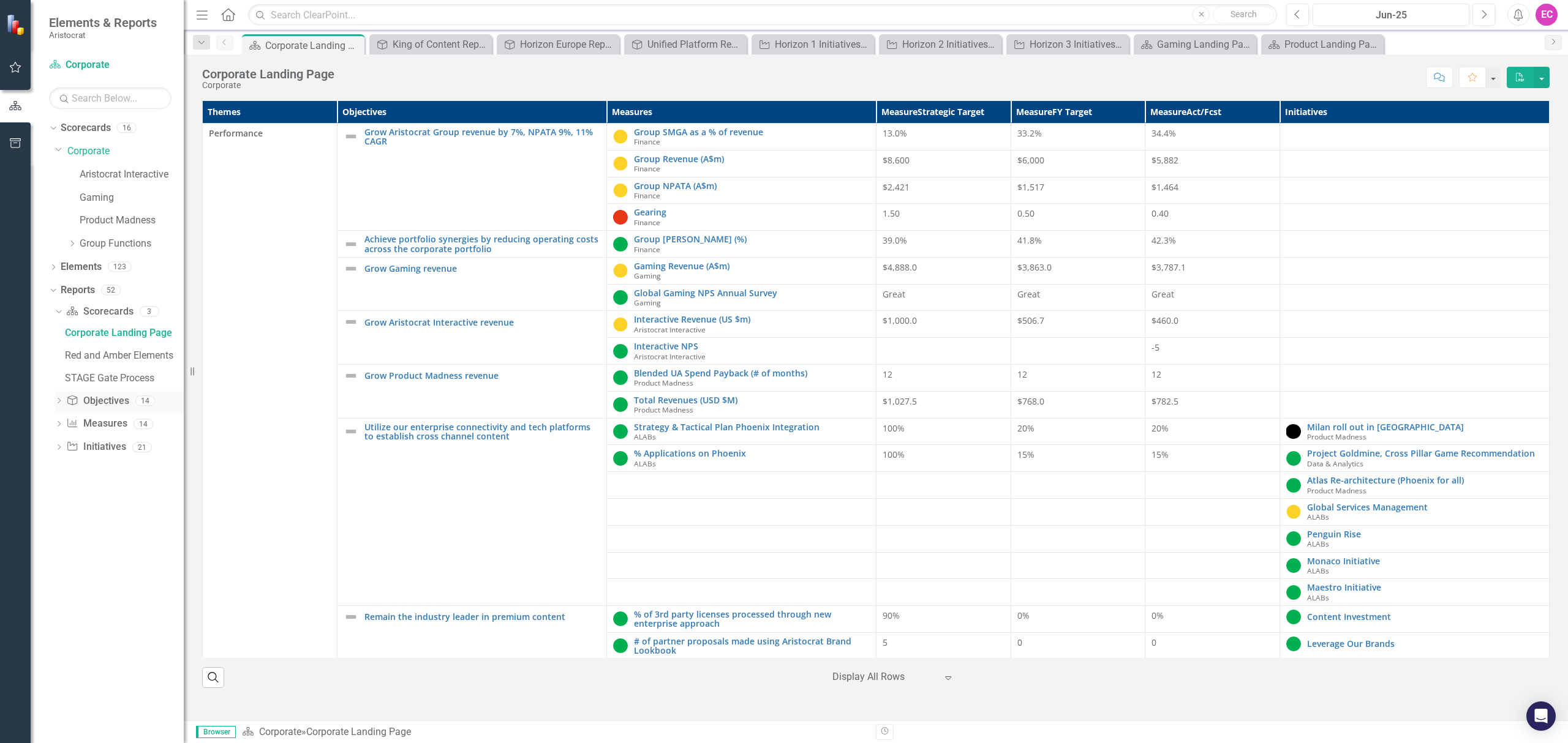
click at [62, 400] on icon "Dropdown" at bounding box center [58, 402] width 9 height 7
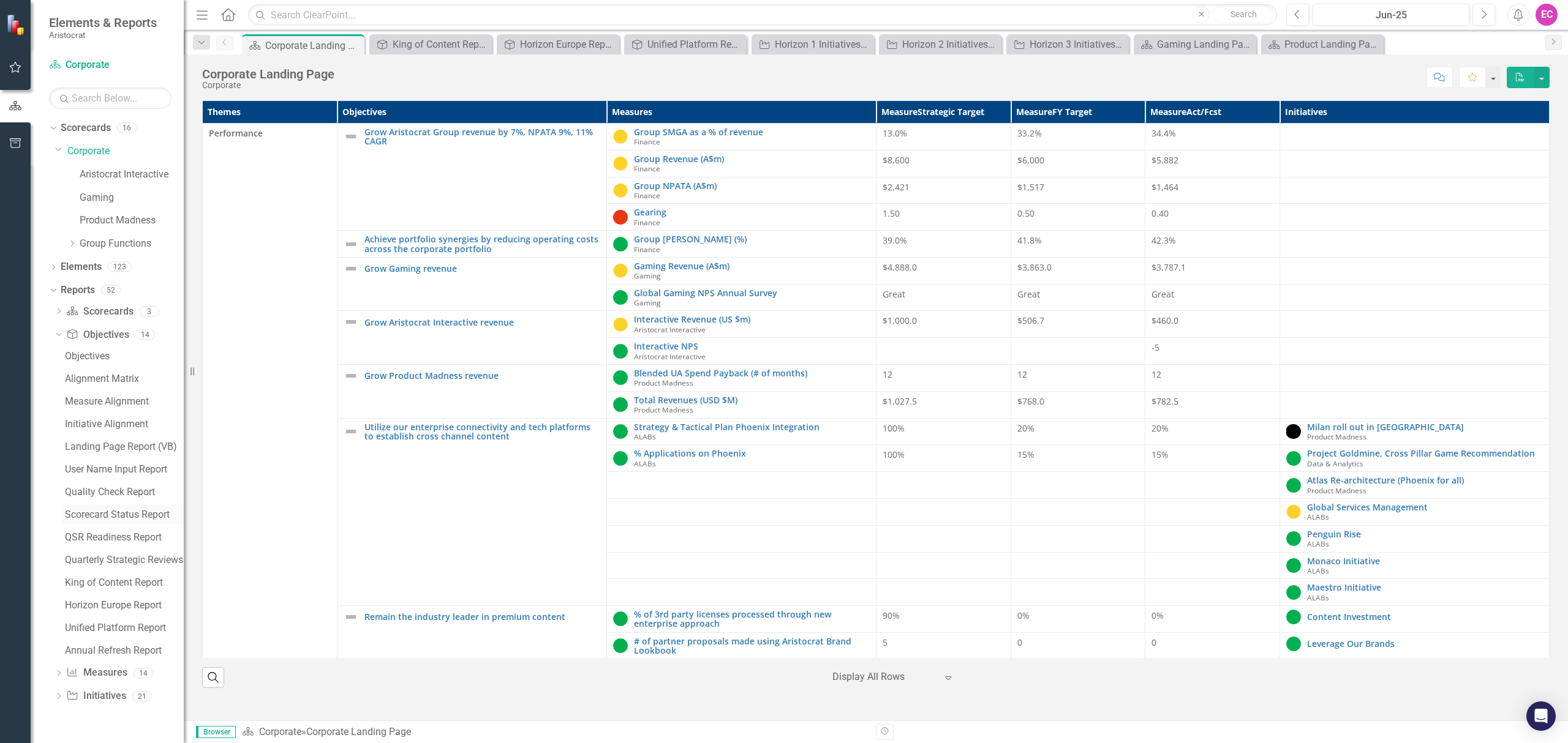
click at [111, 515] on div "Scorecard Status Report" at bounding box center [124, 515] width 119 height 11
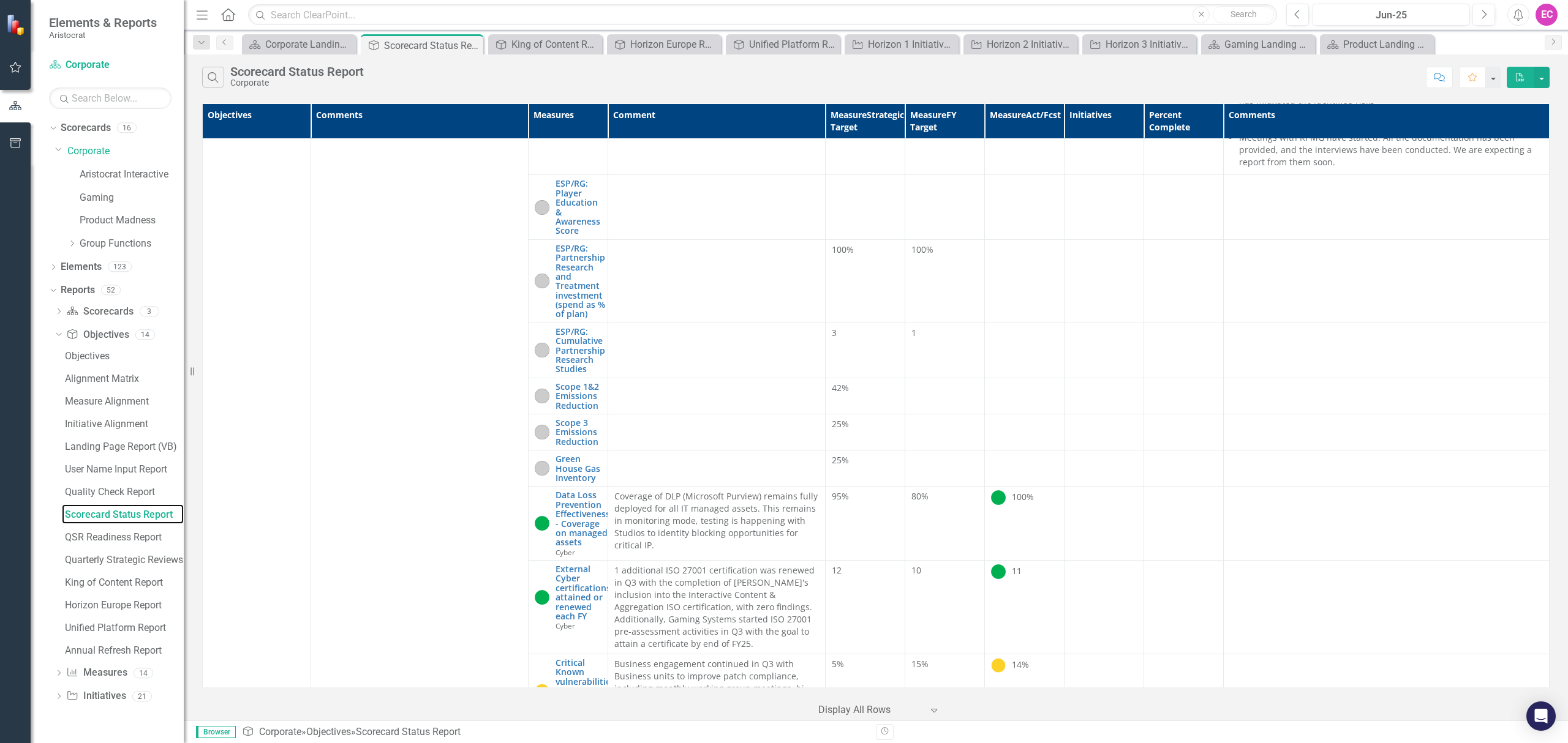
scroll to position [6700, 0]
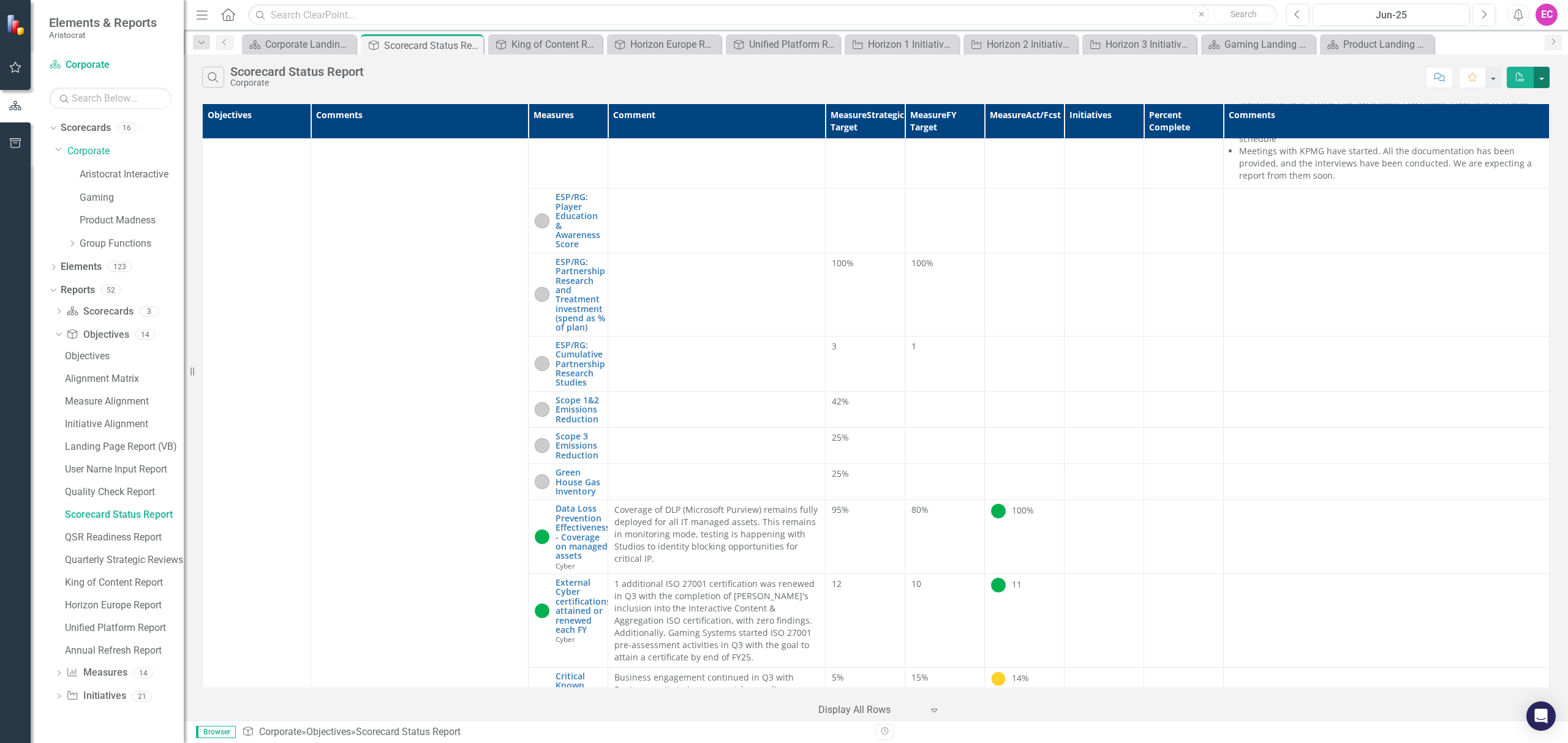
click at [1542, 79] on button "button" at bounding box center [1542, 78] width 16 height 22
click at [1522, 103] on link "PDF Export to PDF" at bounding box center [1501, 100] width 97 height 22
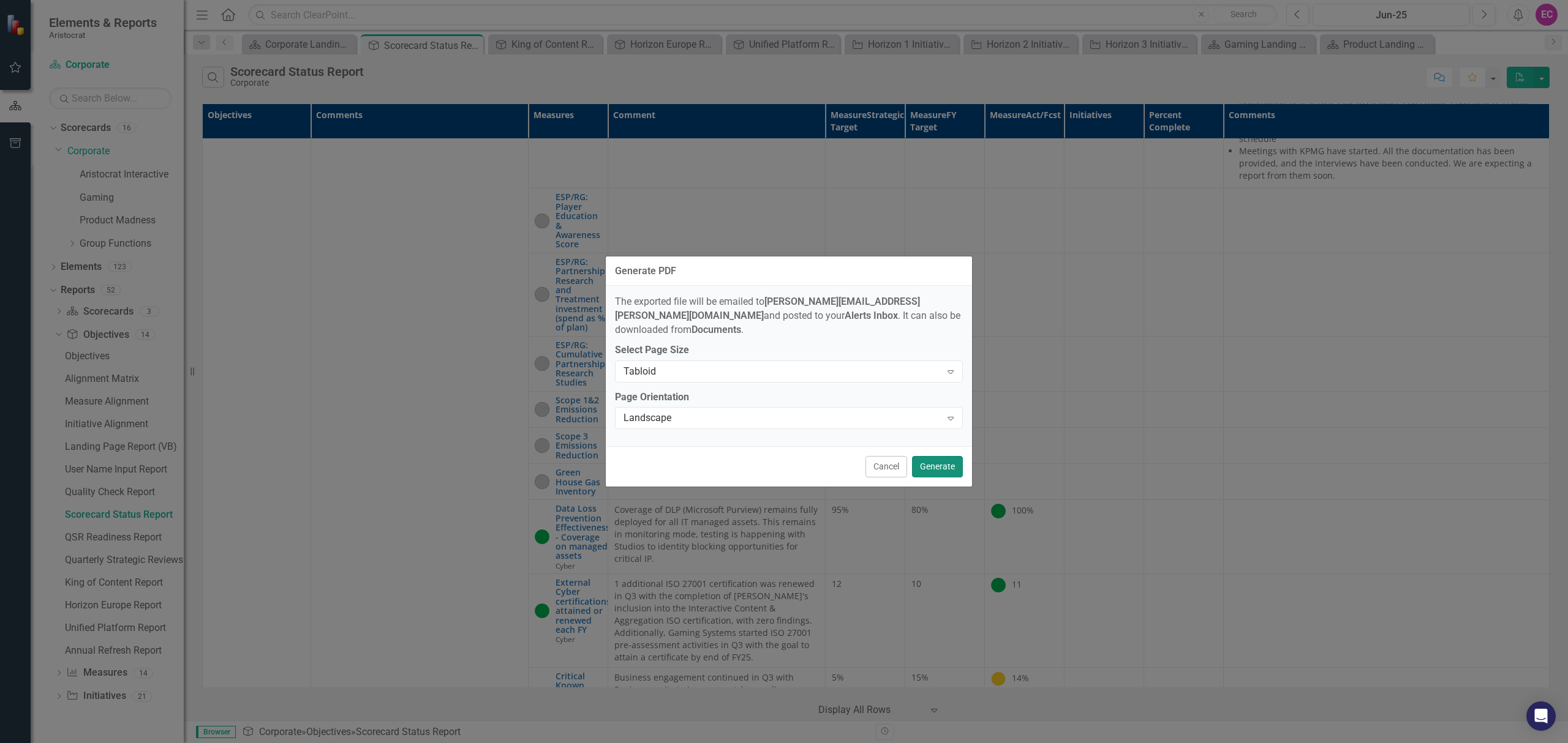
click at [942, 457] on button "Generate" at bounding box center [937, 467] width 51 height 22
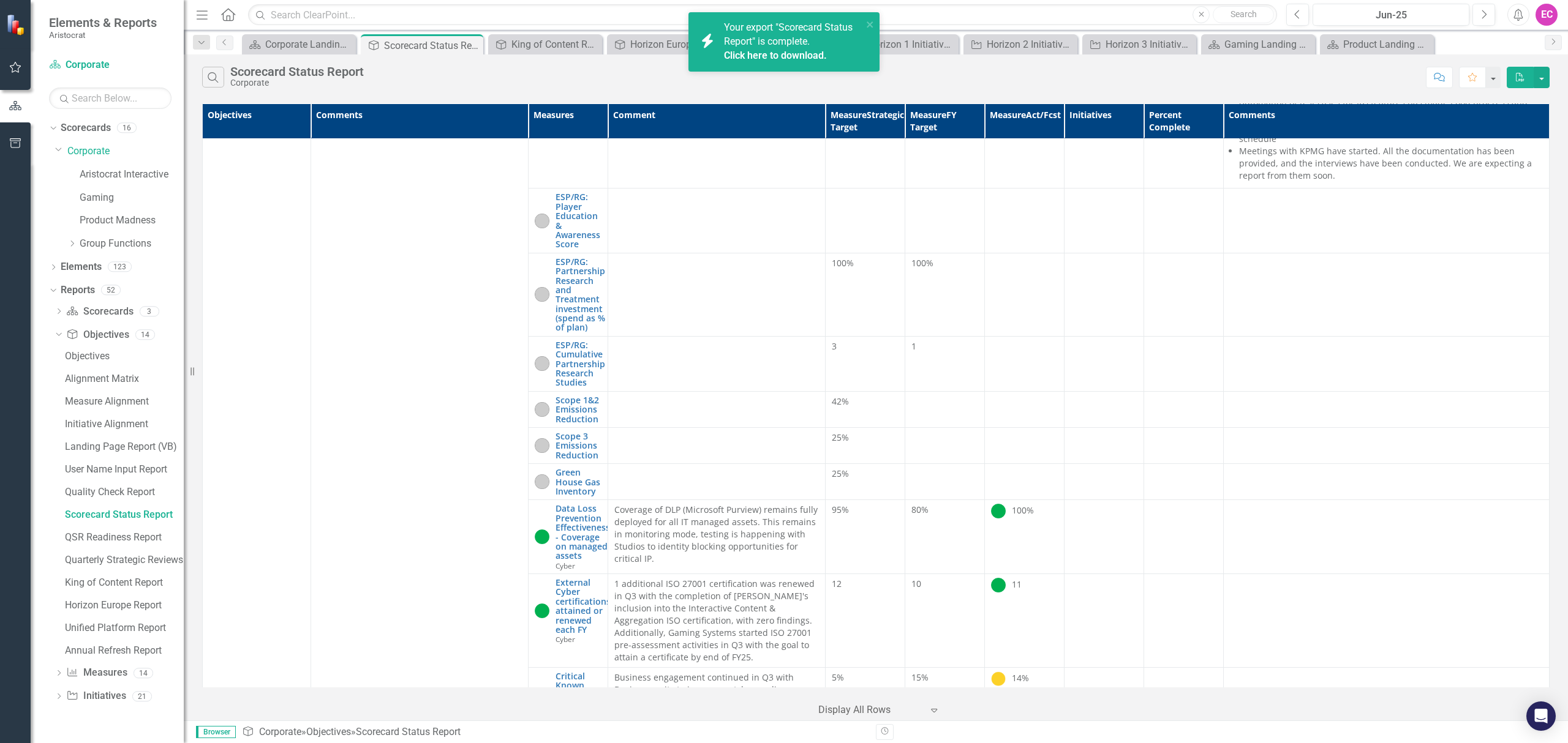
click at [766, 54] on link "Click here to download." at bounding box center [775, 55] width 103 height 12
click at [140, 175] on link "Aristocrat Interactive" at bounding box center [132, 175] width 104 height 14
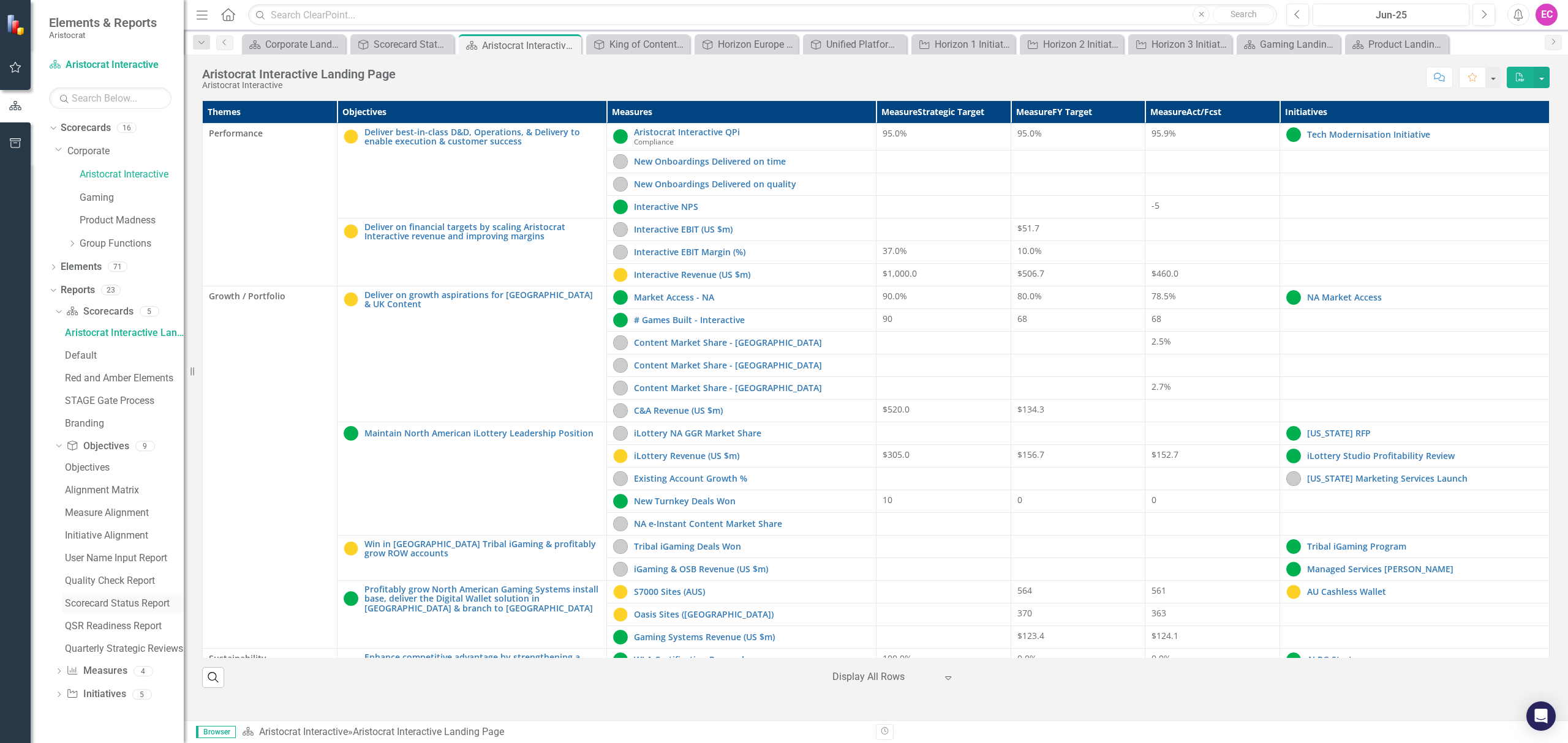
click at [117, 602] on div "Scorecard Status Report" at bounding box center [124, 603] width 119 height 11
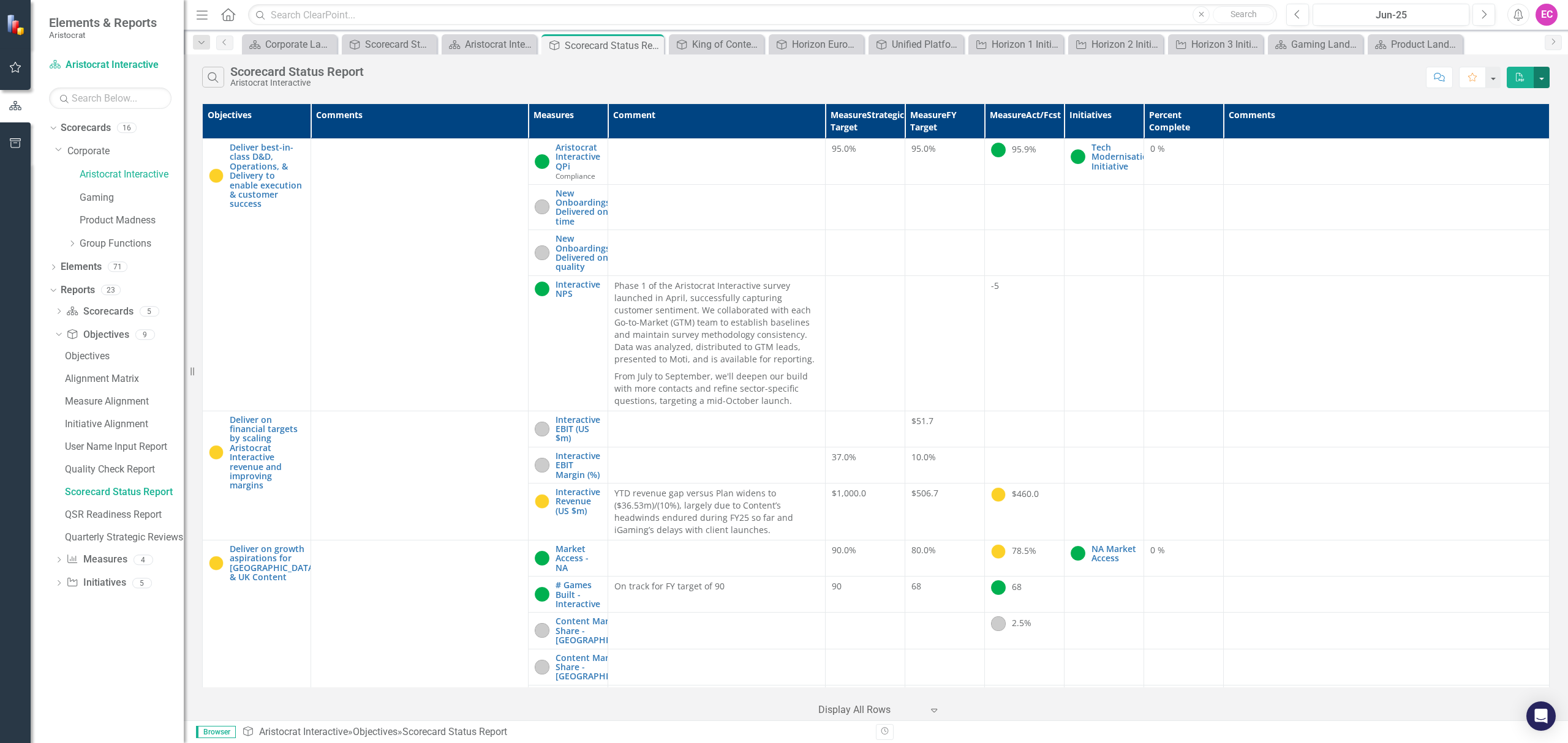
click at [1544, 77] on button "button" at bounding box center [1542, 78] width 16 height 22
click at [1522, 96] on link "PDF Export to PDF" at bounding box center [1501, 100] width 97 height 22
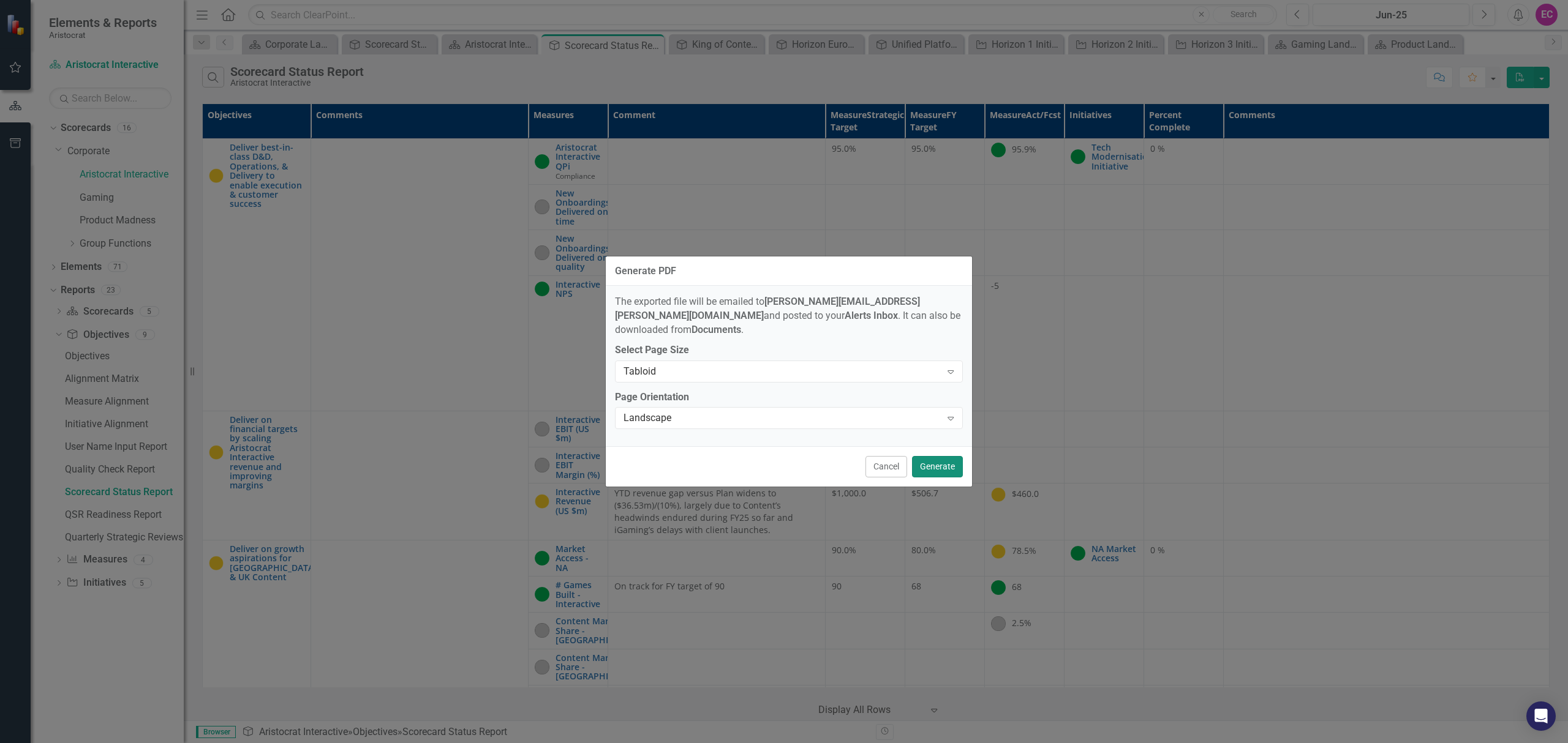
click at [932, 457] on button "Generate" at bounding box center [937, 467] width 51 height 22
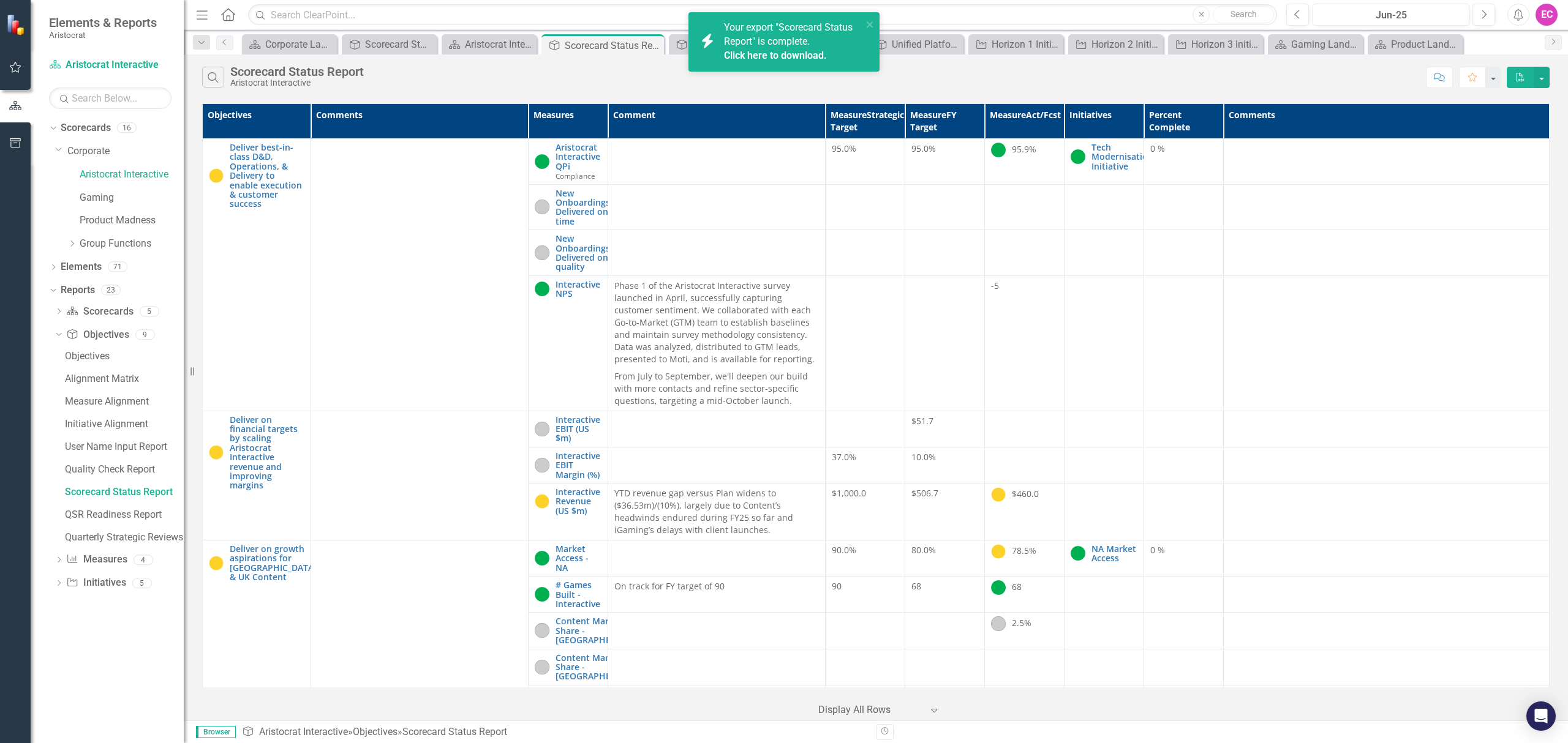
click at [791, 53] on link "Click here to download." at bounding box center [775, 55] width 103 height 12
click at [91, 197] on link "Gaming" at bounding box center [132, 198] width 104 height 14
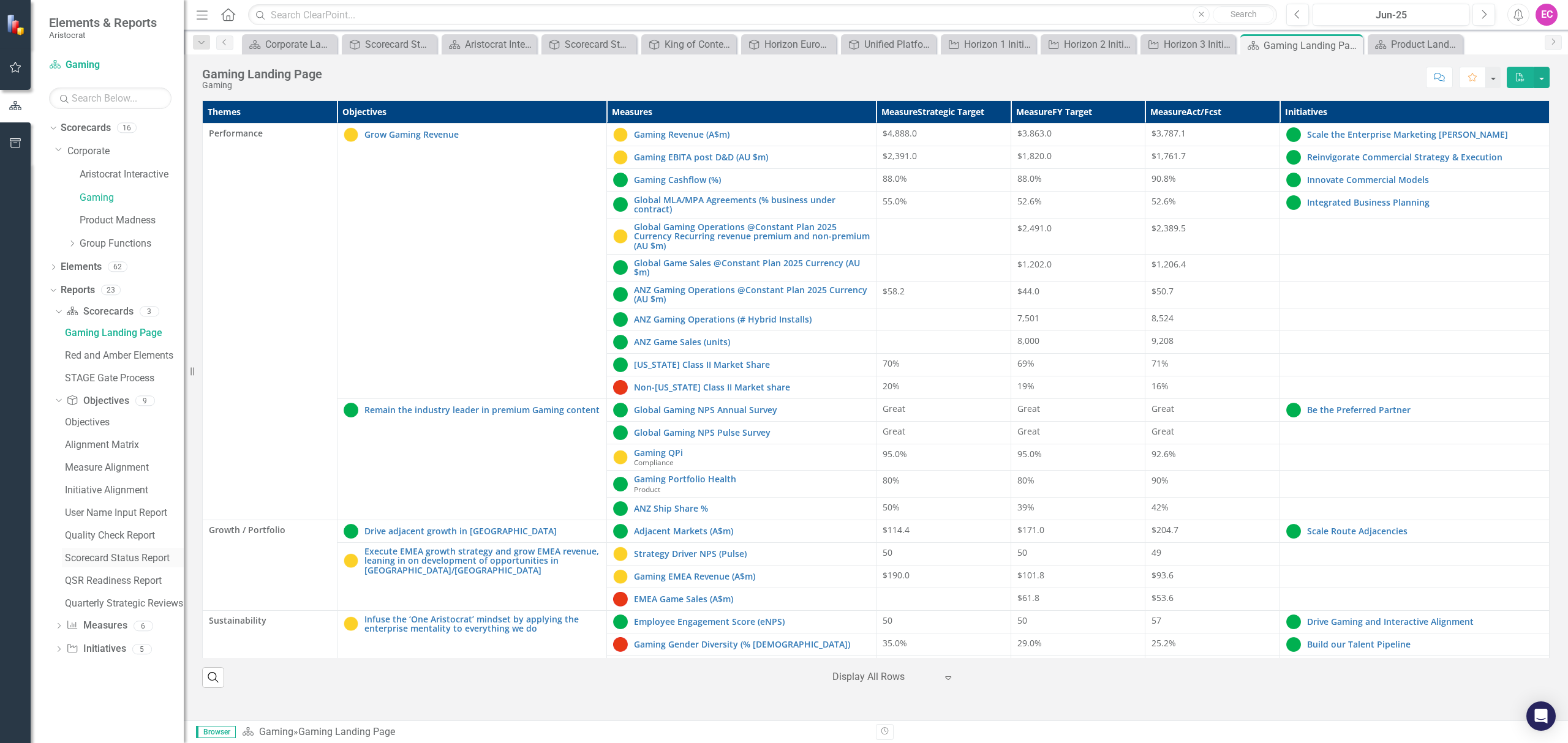
click at [109, 557] on div "Scorecard Status Report" at bounding box center [124, 558] width 119 height 11
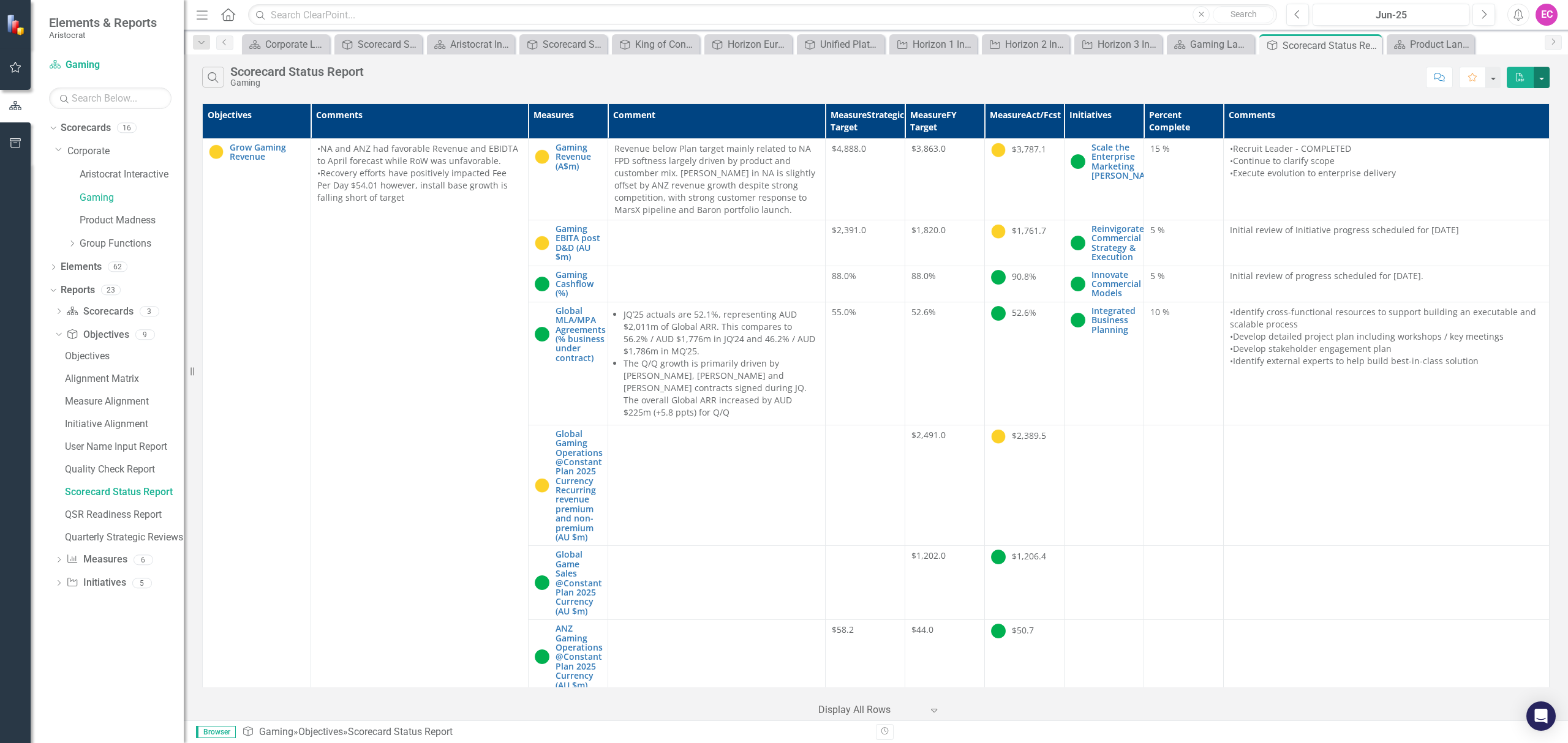
click at [1542, 72] on button "button" at bounding box center [1542, 78] width 16 height 22
click at [1519, 99] on link "PDF Export to PDF" at bounding box center [1501, 100] width 97 height 22
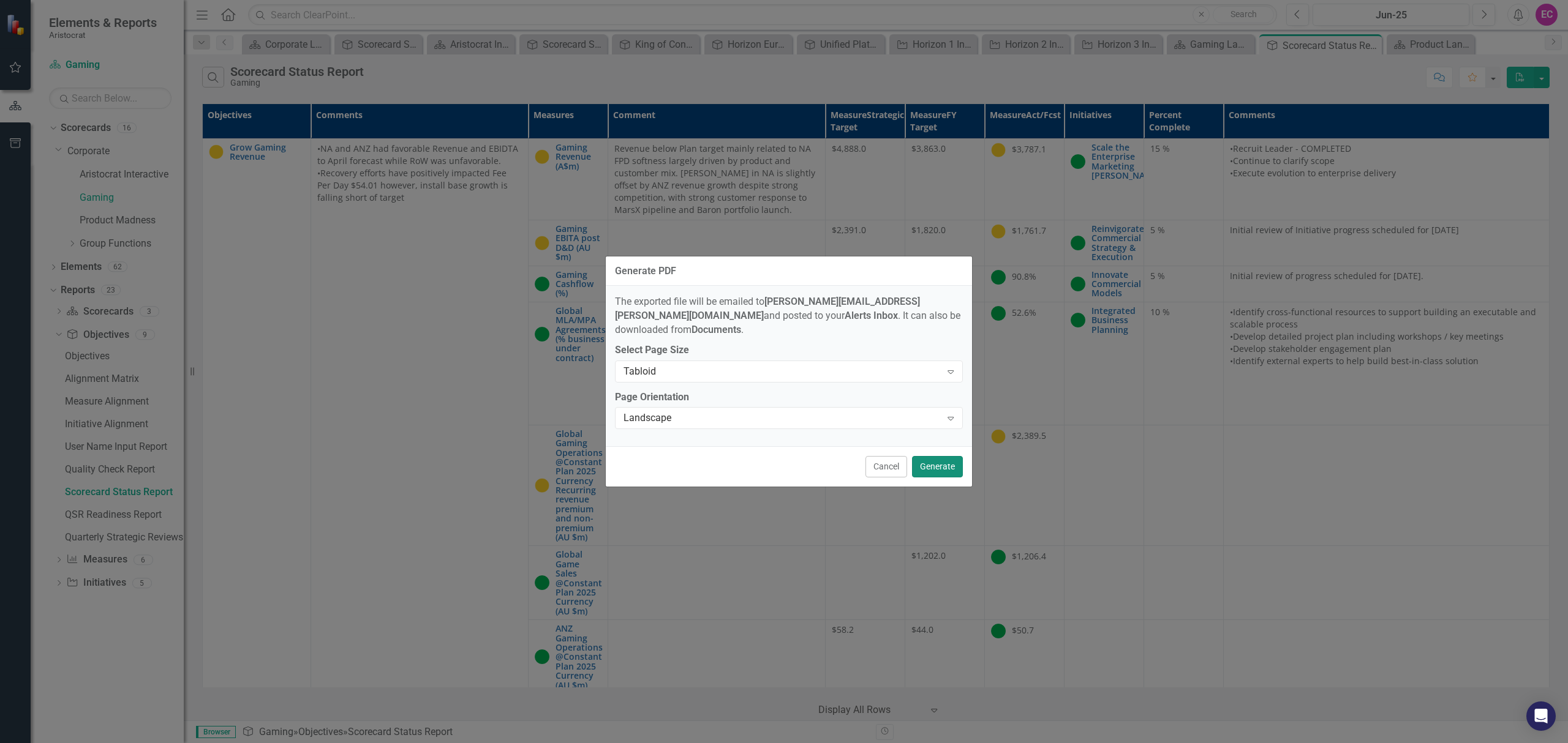
click at [936, 461] on button "Generate" at bounding box center [937, 467] width 51 height 22
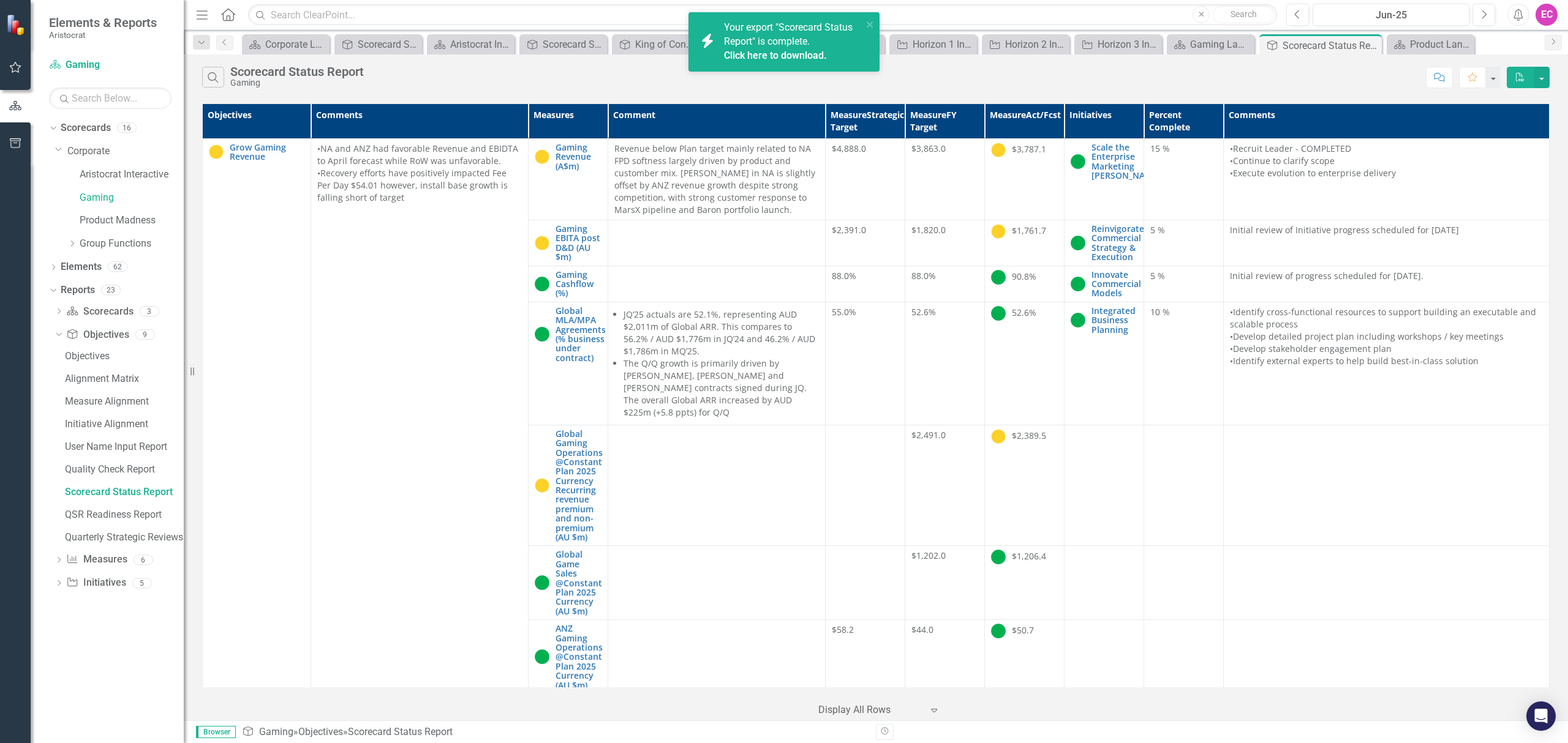
click at [761, 54] on link "Click here to download." at bounding box center [775, 55] width 103 height 12
